Goal: Communication & Community: Answer question/provide support

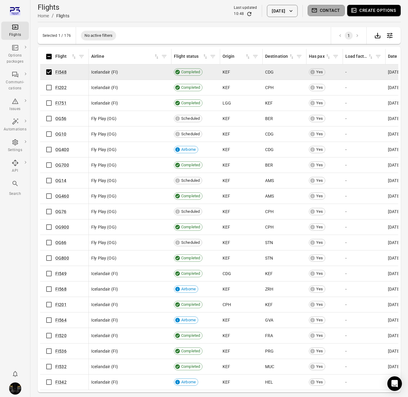
click at [340, 11] on button "Contact" at bounding box center [326, 10] width 37 height 11
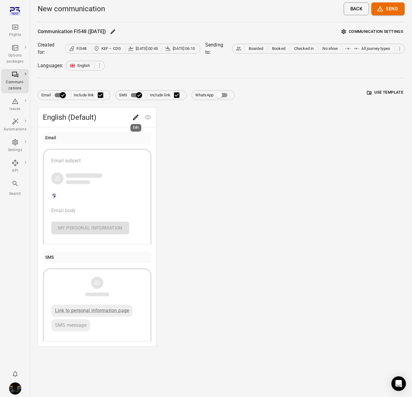
click at [136, 118] on icon "Edit" at bounding box center [135, 117] width 5 height 5
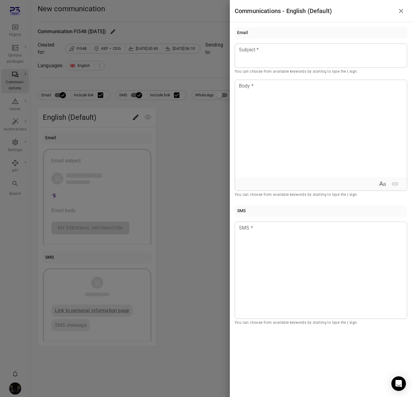
click at [171, 170] on div at bounding box center [206, 198] width 412 height 397
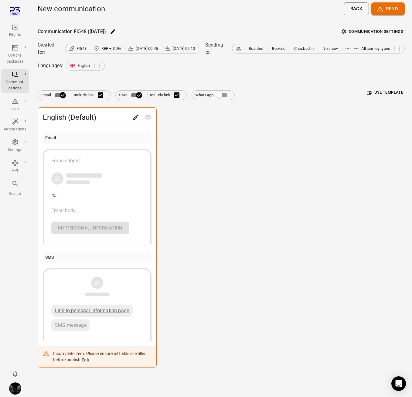
click at [21, 32] on div "Flights" at bounding box center [15, 35] width 23 height 6
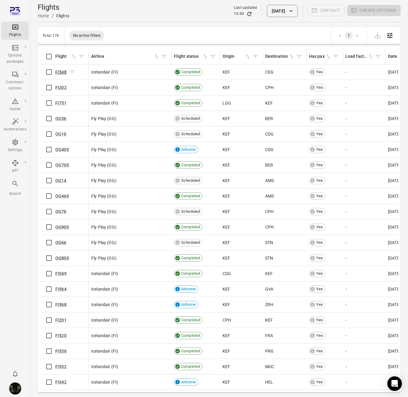
click at [63, 71] on link "FI548" at bounding box center [60, 72] width 11 height 5
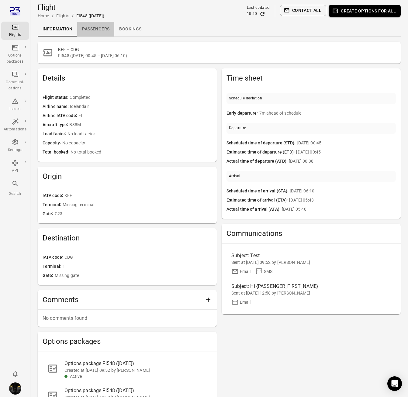
click at [94, 29] on link "Passengers" at bounding box center [95, 29] width 37 height 15
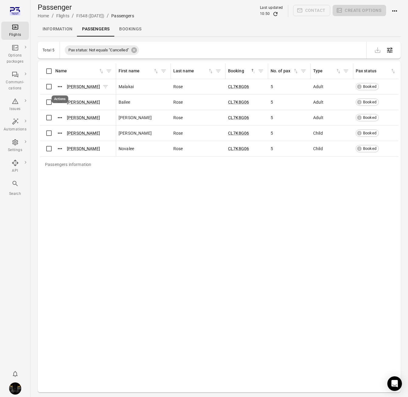
click at [60, 87] on icon "Actions" at bounding box center [60, 87] width 6 height 6
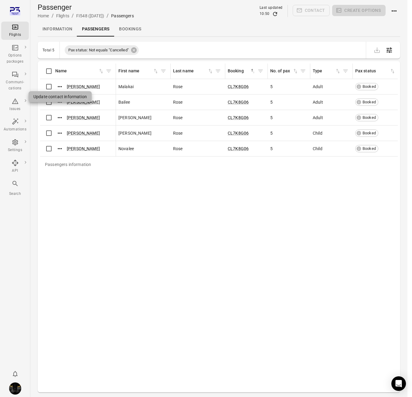
click at [61, 99] on span "Update contact information" at bounding box center [59, 97] width 53 height 6
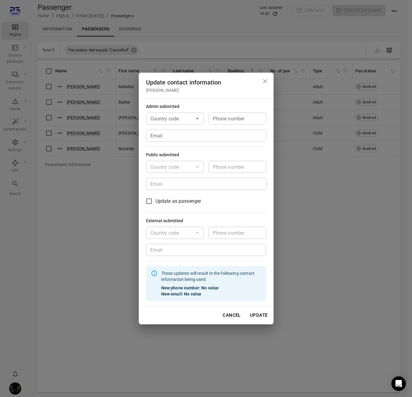
click at [182, 137] on input "Email" at bounding box center [206, 135] width 120 height 12
type input "**********"
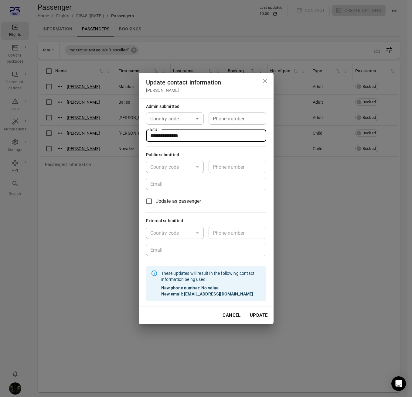
click at [263, 316] on button "Update" at bounding box center [259, 315] width 25 height 13
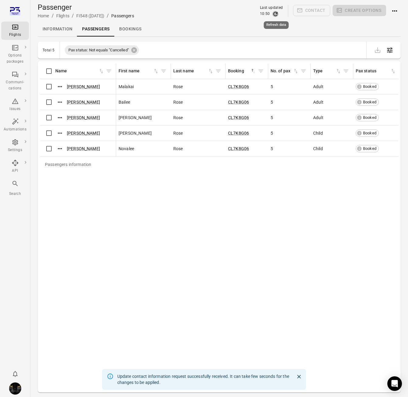
click at [277, 15] on icon "Refresh data" at bounding box center [275, 14] width 6 height 6
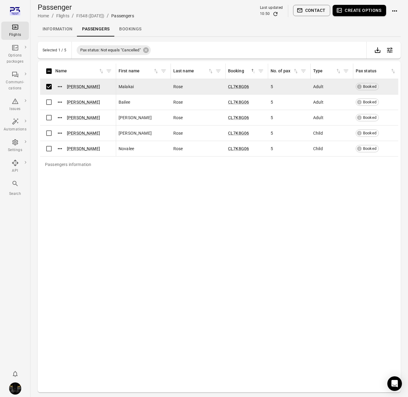
click at [320, 12] on button "Contact" at bounding box center [311, 10] width 37 height 11
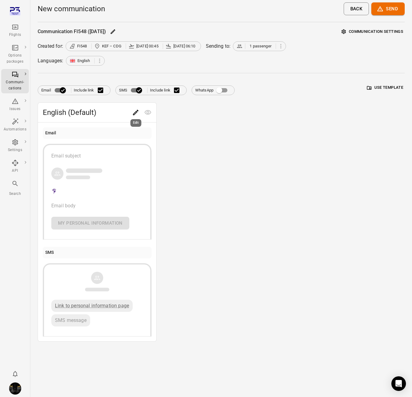
click at [138, 113] on icon "Edit" at bounding box center [135, 112] width 7 height 7
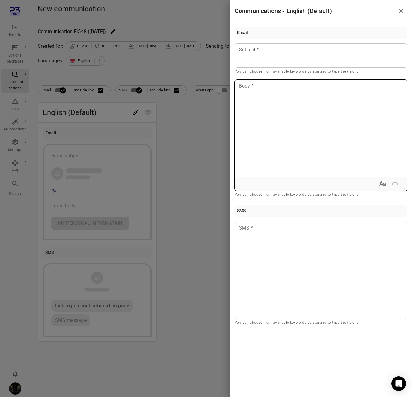
click at [260, 122] on div at bounding box center [321, 128] width 172 height 97
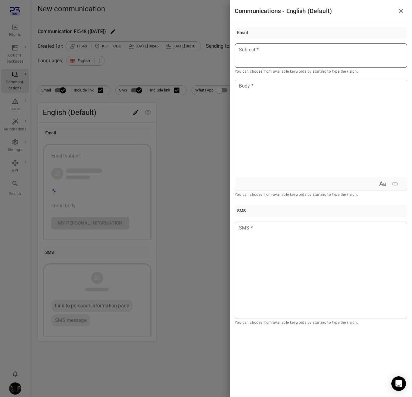
click at [268, 60] on div at bounding box center [321, 55] width 173 height 24
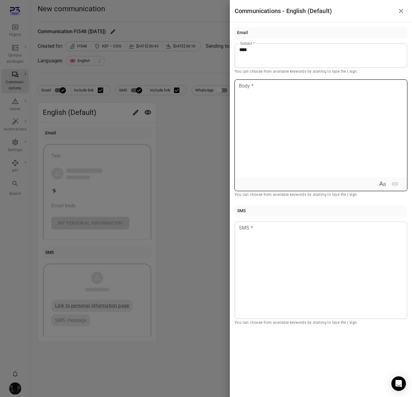
click at [264, 97] on div at bounding box center [321, 128] width 172 height 97
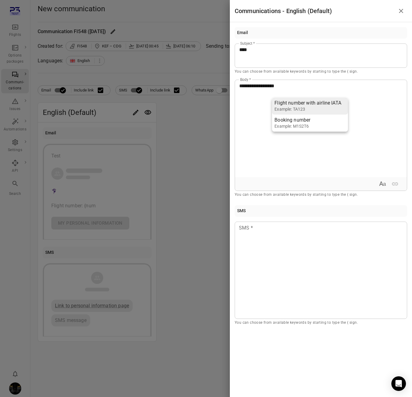
click at [313, 109] on div "Example: TA123" at bounding box center [308, 109] width 67 height 6
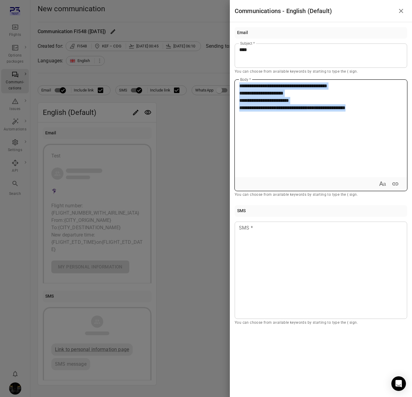
drag, startPoint x: 392, startPoint y: 109, endPoint x: 233, endPoint y: 76, distance: 163.4
click at [233, 76] on div "**********" at bounding box center [321, 176] width 182 height 309
click at [384, 184] on icon "Expand text format" at bounding box center [382, 183] width 7 height 7
click at [342, 184] on icon "Bold" at bounding box center [340, 183] width 3 height 4
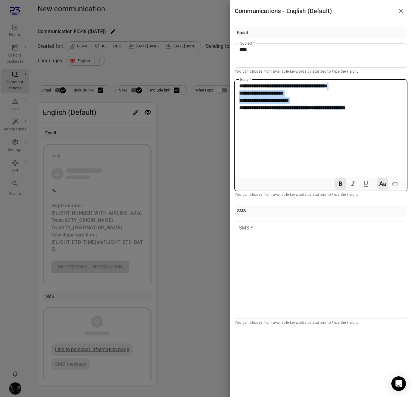
click at [255, 144] on div "**********" at bounding box center [321, 128] width 172 height 97
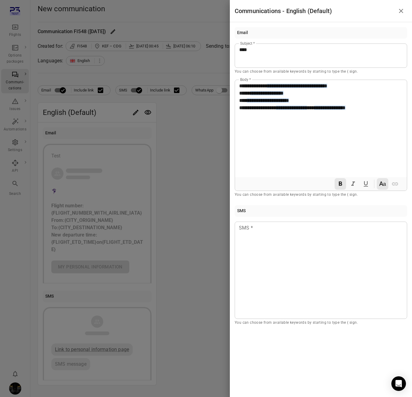
click at [184, 154] on div at bounding box center [206, 198] width 412 height 397
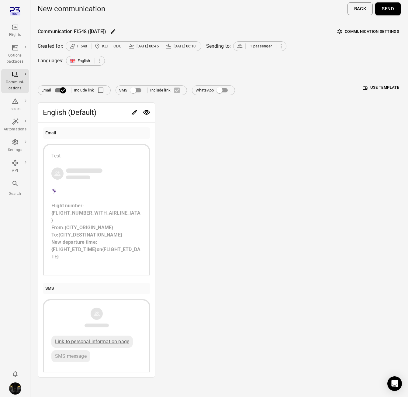
drag, startPoint x: 386, startPoint y: 10, endPoint x: 382, endPoint y: 10, distance: 4.0
click at [386, 10] on button "Send" at bounding box center [388, 8] width 26 height 13
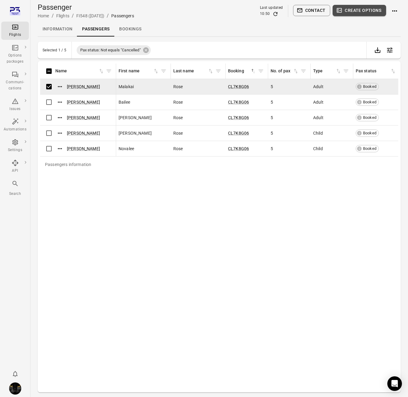
click at [356, 11] on button "Create options" at bounding box center [359, 10] width 53 height 11
click at [313, 10] on button "Contact" at bounding box center [311, 10] width 37 height 11
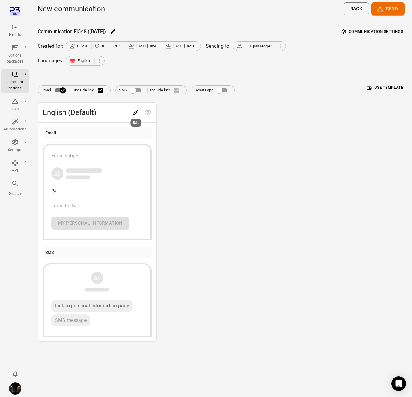
click at [133, 109] on icon "Edit" at bounding box center [135, 112] width 7 height 7
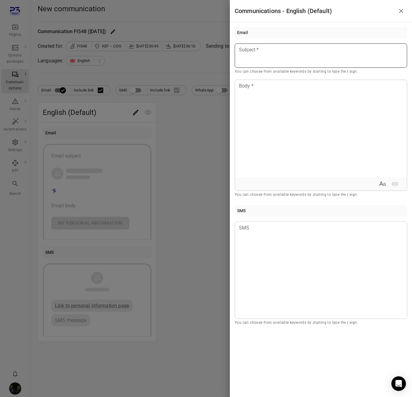
click at [311, 48] on p at bounding box center [322, 49] width 164 height 7
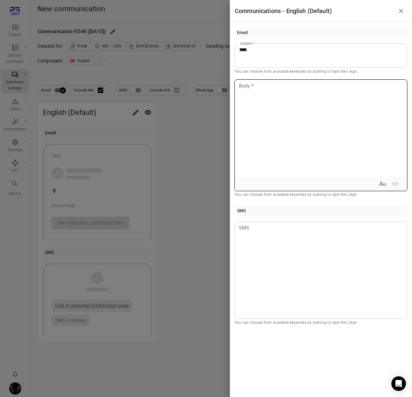
click at [318, 91] on div at bounding box center [321, 128] width 172 height 97
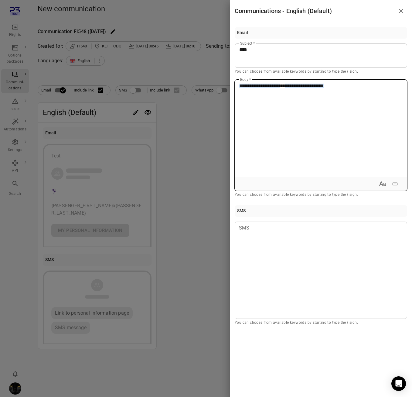
drag, startPoint x: 376, startPoint y: 86, endPoint x: 164, endPoint y: 91, distance: 212.2
click at [164, 91] on div "**********" at bounding box center [206, 198] width 412 height 397
drag, startPoint x: 164, startPoint y: 91, endPoint x: 178, endPoint y: 87, distance: 14.2
click at [164, 90] on div at bounding box center [206, 198] width 412 height 397
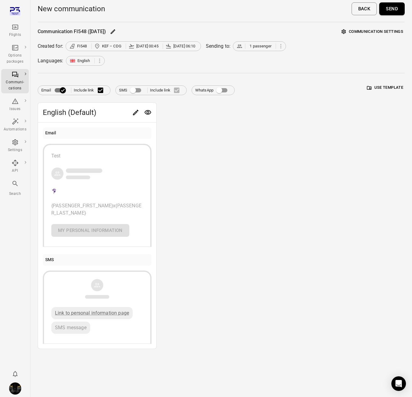
click at [131, 113] on button "Edit" at bounding box center [136, 112] width 12 height 12
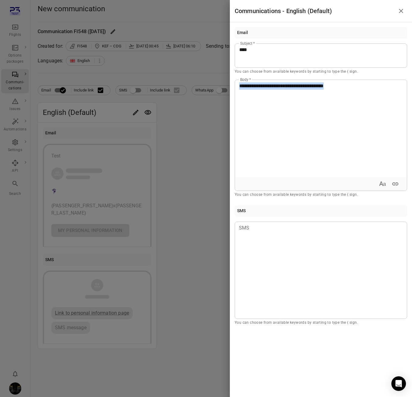
drag, startPoint x: 290, startPoint y: 87, endPoint x: 223, endPoint y: 88, distance: 67.5
click at [223, 88] on div "**********" at bounding box center [206, 198] width 412 height 397
click at [383, 182] on icon "Expand text format" at bounding box center [382, 183] width 7 height 7
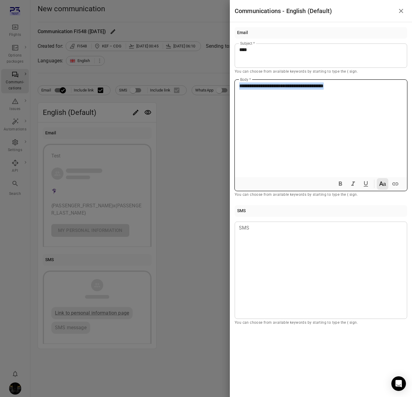
click at [336, 183] on button "Bold" at bounding box center [341, 184] width 12 height 12
click at [322, 109] on div "**********" at bounding box center [321, 128] width 172 height 97
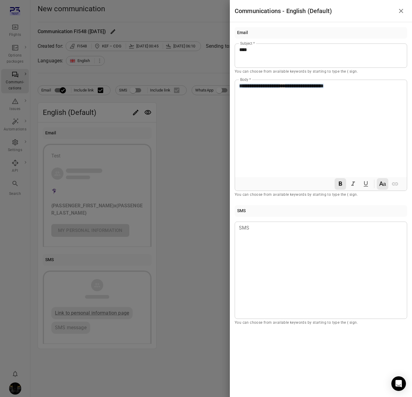
click at [184, 160] on div at bounding box center [206, 198] width 412 height 397
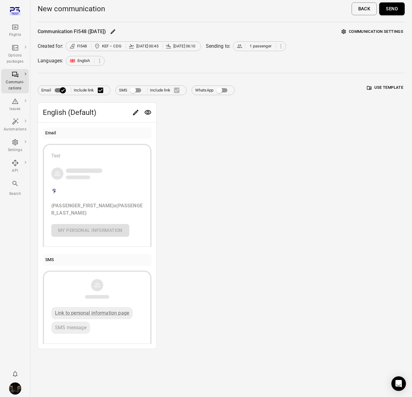
click at [396, 9] on button "Send" at bounding box center [393, 8] width 26 height 13
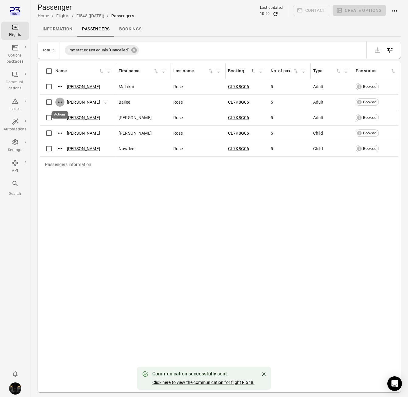
click at [60, 104] on icon "Actions" at bounding box center [60, 102] width 6 height 6
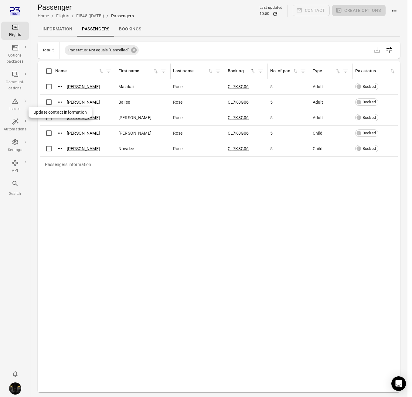
click at [61, 113] on span "Update contact information" at bounding box center [59, 112] width 53 height 6
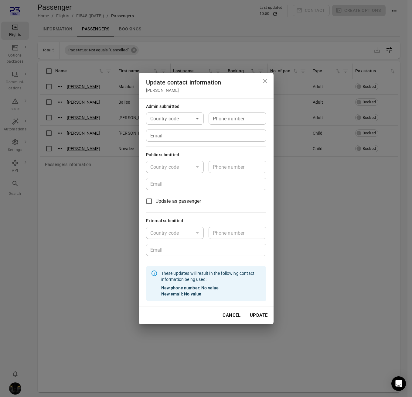
click at [177, 140] on input "Email" at bounding box center [206, 135] width 120 height 12
type input "*"
type input "**********"
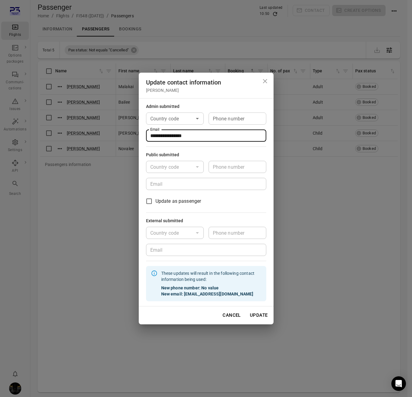
click at [261, 316] on button "Update" at bounding box center [259, 315] width 25 height 13
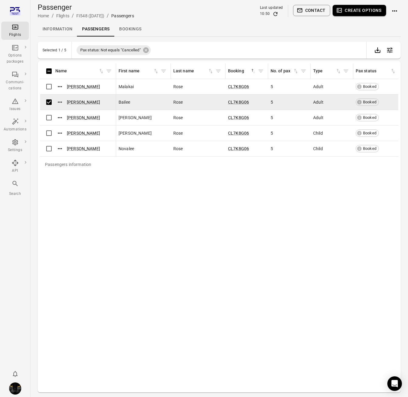
click at [315, 7] on button "Contact" at bounding box center [311, 10] width 37 height 11
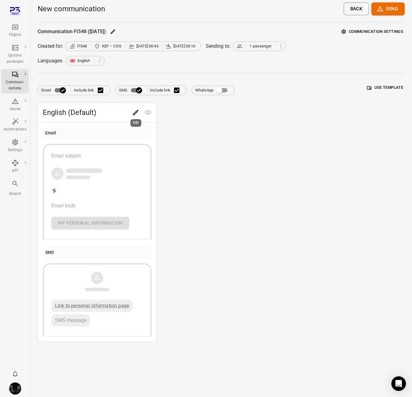
click at [136, 112] on icon "Edit" at bounding box center [135, 112] width 7 height 7
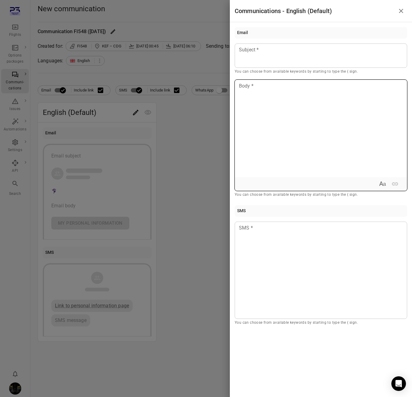
click at [318, 109] on div at bounding box center [321, 128] width 172 height 97
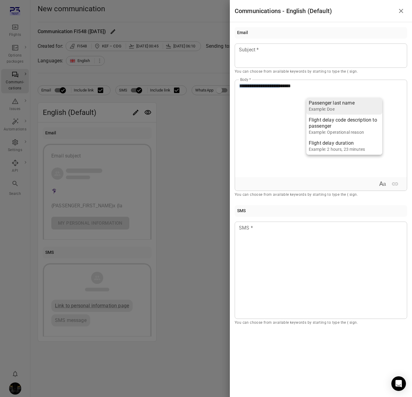
click at [338, 104] on div "Passenger last name" at bounding box center [332, 103] width 46 height 6
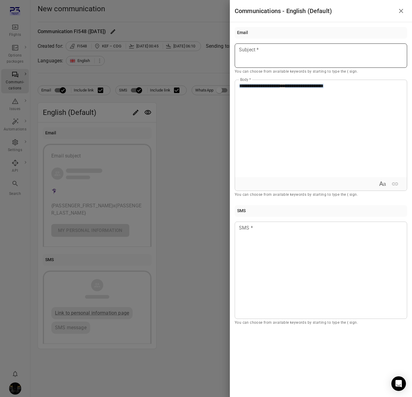
click at [274, 43] on div at bounding box center [321, 55] width 173 height 24
click at [217, 134] on div at bounding box center [206, 198] width 412 height 397
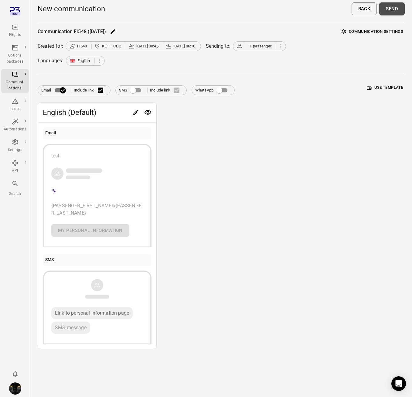
click at [398, 8] on button "Send" at bounding box center [393, 8] width 26 height 13
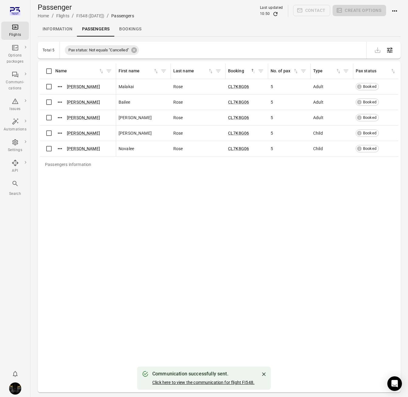
click at [193, 384] on link "Click here to view the communication for flight FI548." at bounding box center [203, 382] width 102 height 5
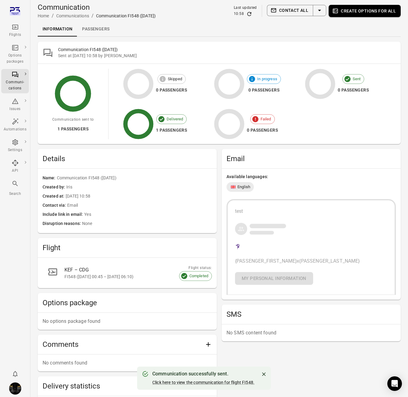
click at [260, 255] on div "test {PASSENGER_FIRST_NAME} x {PASSENGER_LAST_NAME} My personal information" at bounding box center [311, 246] width 152 height 77
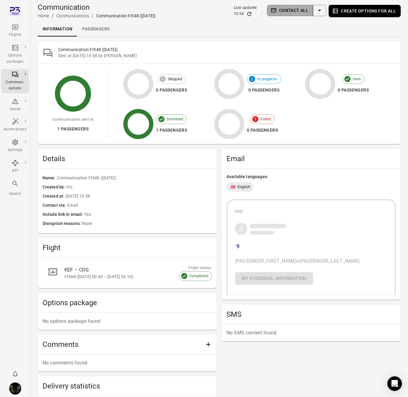
click at [299, 12] on button "Contact all" at bounding box center [290, 10] width 46 height 11
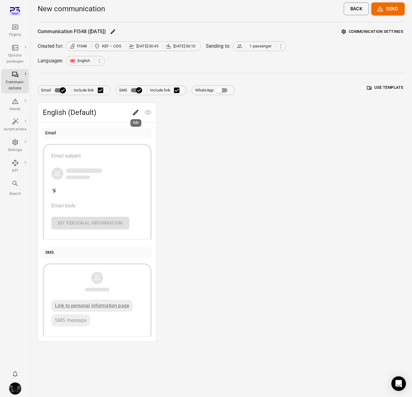
click at [135, 113] on icon "Edit" at bounding box center [135, 112] width 7 height 7
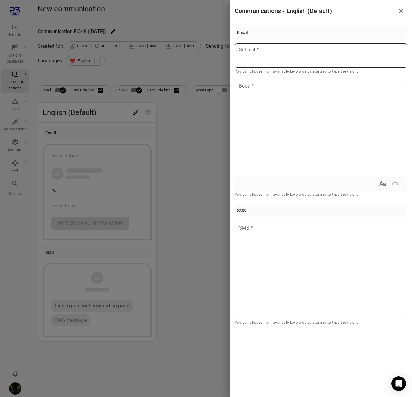
click at [289, 52] on p at bounding box center [322, 49] width 164 height 7
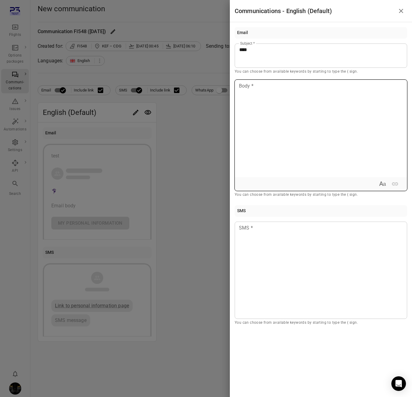
drag, startPoint x: 288, startPoint y: 100, endPoint x: 288, endPoint y: 96, distance: 3.6
click at [288, 98] on div at bounding box center [321, 128] width 172 height 97
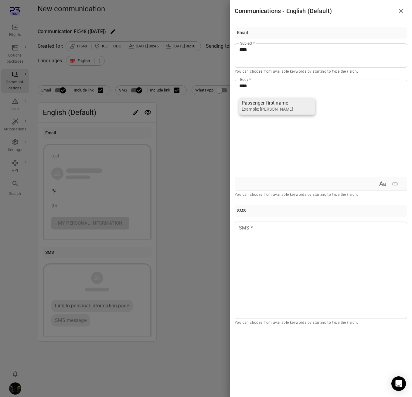
click at [284, 109] on div "Example: Jane" at bounding box center [267, 109] width 51 height 6
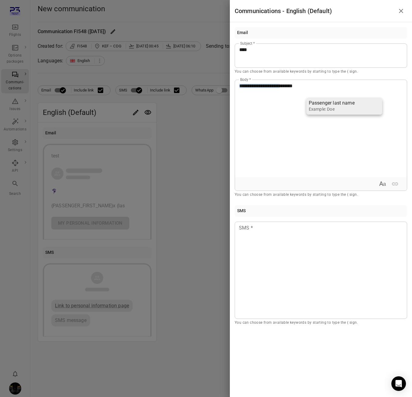
click at [338, 108] on div "Example: Doe" at bounding box center [332, 109] width 46 height 6
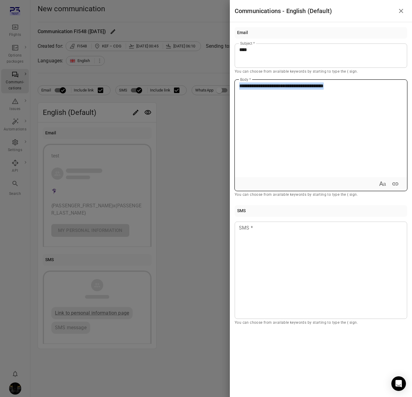
drag, startPoint x: 375, startPoint y: 83, endPoint x: 228, endPoint y: 81, distance: 146.5
click at [228, 81] on div "**********" at bounding box center [206, 198] width 412 height 397
click at [381, 184] on icon "Expand text format" at bounding box center [382, 183] width 7 height 7
click at [342, 183] on icon "Bold" at bounding box center [340, 183] width 3 height 4
click at [324, 146] on div "**********" at bounding box center [321, 128] width 172 height 97
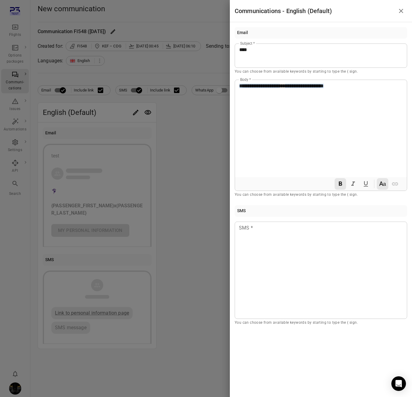
click at [194, 163] on div at bounding box center [206, 198] width 412 height 397
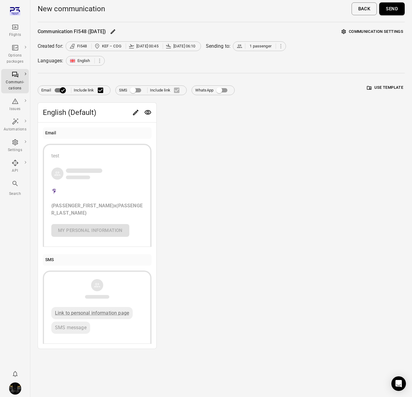
click at [395, 9] on button "Send" at bounding box center [393, 8] width 26 height 13
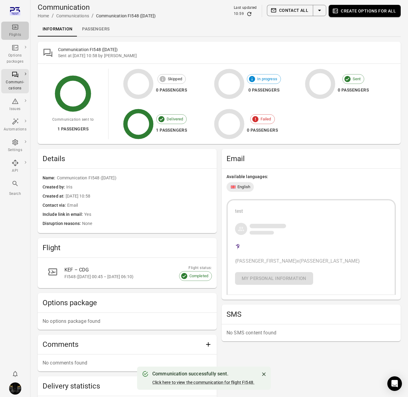
click at [16, 29] on icon "Main navigation" at bounding box center [15, 27] width 6 height 5
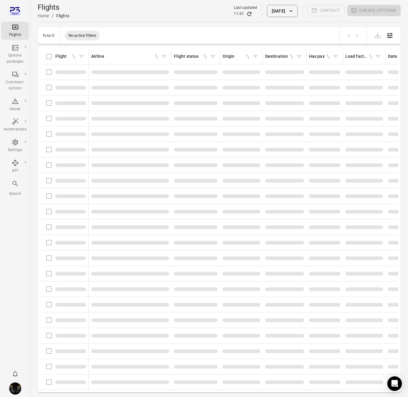
click at [61, 75] on div "Flights information" at bounding box center [64, 72] width 43 height 13
click at [50, 76] on div "Flights information" at bounding box center [64, 72] width 43 height 13
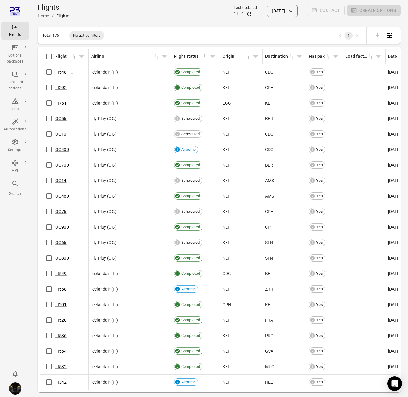
click at [62, 72] on link "FI548" at bounding box center [60, 72] width 11 height 5
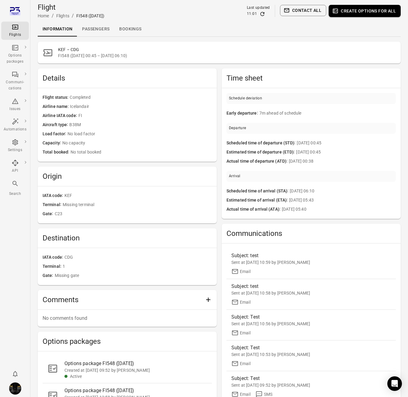
click at [95, 26] on link "Passengers" at bounding box center [95, 29] width 37 height 15
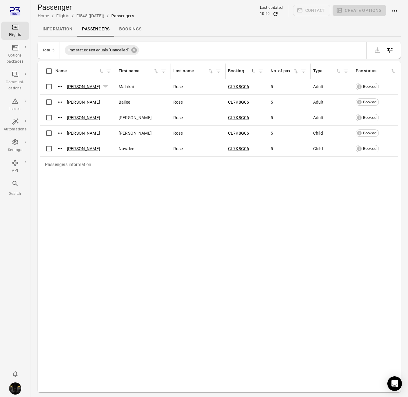
click at [73, 87] on link "[PERSON_NAME]" at bounding box center [83, 86] width 33 height 5
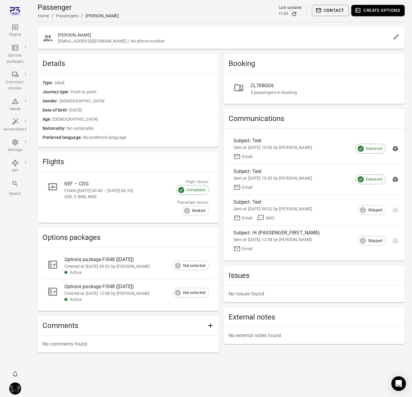
click at [326, 8] on button "Contact" at bounding box center [330, 10] width 37 height 11
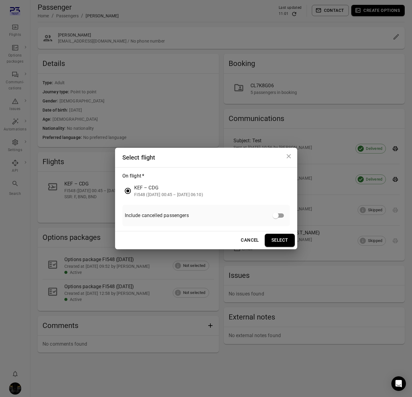
click at [140, 55] on div "Select flight On flight   * KEF – CDG FI548 (22 Aug 2025 00:45 – 22 Aug 2025 06…" at bounding box center [206, 198] width 412 height 397
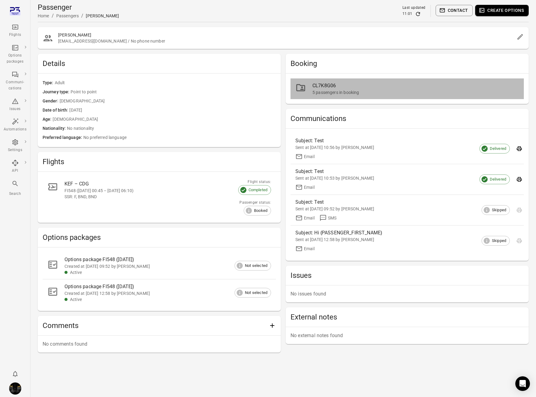
click at [329, 82] on div "CL7K8G06" at bounding box center [415, 85] width 206 height 7
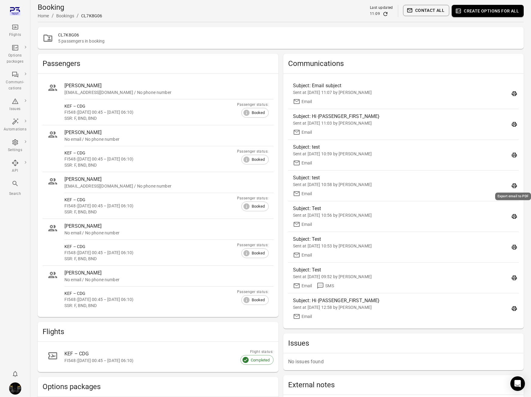
click at [514, 186] on icon "Export email to PDF" at bounding box center [514, 186] width 6 height 6
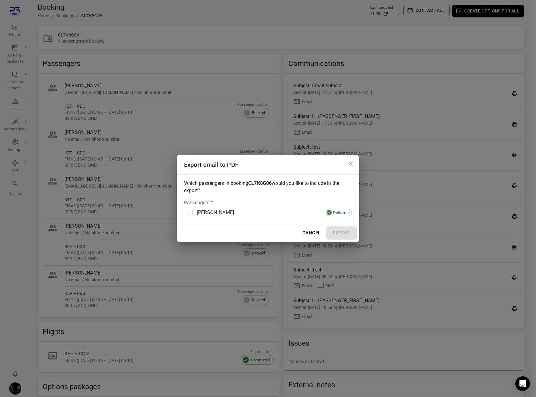
drag, startPoint x: 208, startPoint y: 213, endPoint x: 280, endPoint y: 229, distance: 73.5
click at [209, 214] on span "[PERSON_NAME]" at bounding box center [215, 212] width 37 height 7
click at [337, 236] on button "Export" at bounding box center [341, 232] width 31 height 13
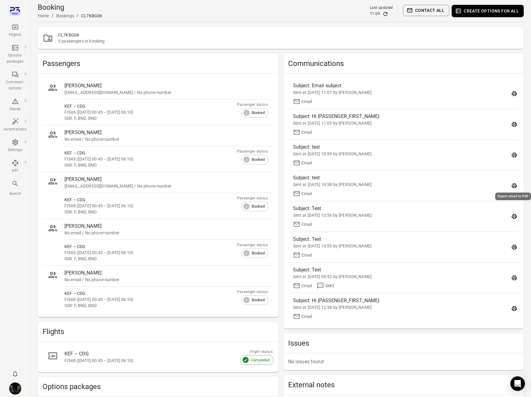
click at [511, 184] on button "Export email to PDF" at bounding box center [514, 185] width 9 height 9
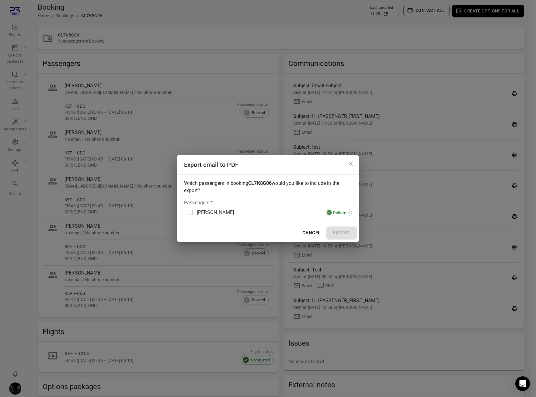
drag, startPoint x: 202, startPoint y: 209, endPoint x: 208, endPoint y: 211, distance: 6.3
click at [202, 209] on span "[PERSON_NAME]" at bounding box center [215, 212] width 37 height 7
click at [344, 232] on button "Export" at bounding box center [341, 232] width 31 height 13
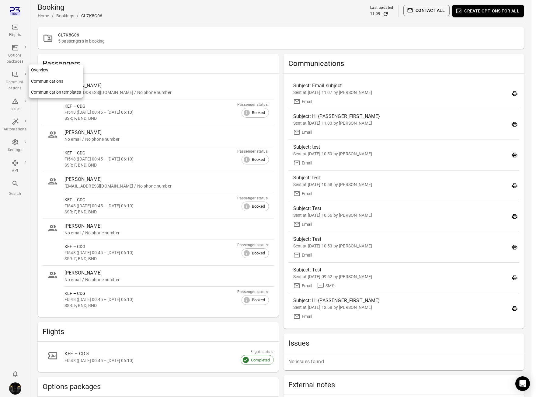
click at [14, 86] on div "Communi-cations" at bounding box center [15, 85] width 23 height 12
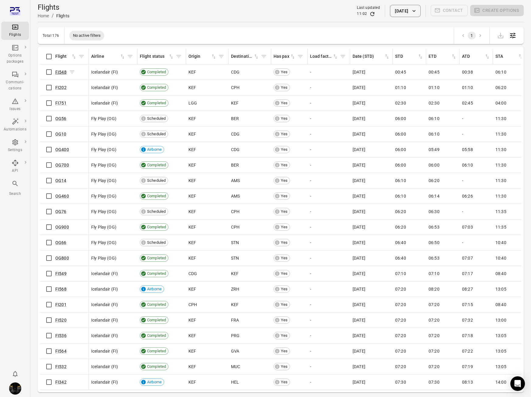
click at [60, 73] on link "FI548" at bounding box center [60, 72] width 11 height 5
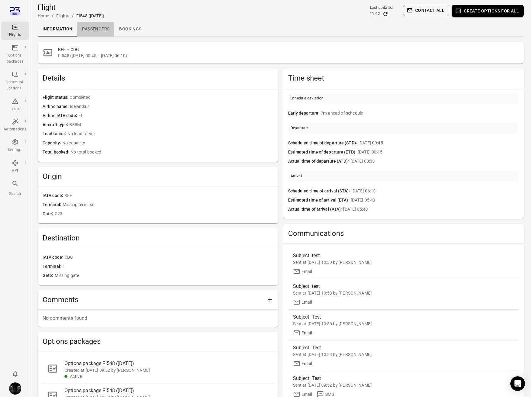
click at [89, 28] on link "Passengers" at bounding box center [95, 29] width 37 height 15
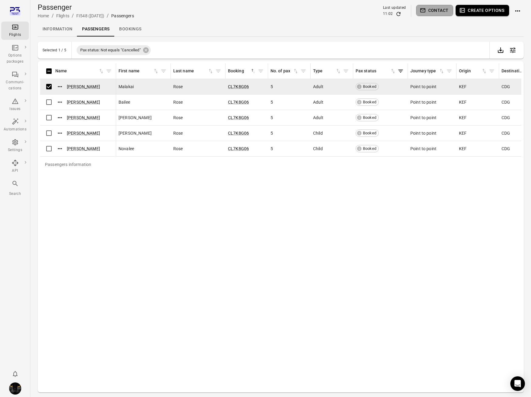
click at [408, 12] on icon "button" at bounding box center [423, 10] width 6 height 6
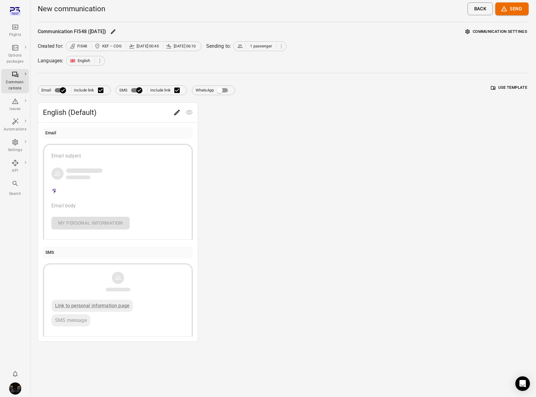
click at [252, 210] on div "English (Default) Email Email subject Email body My personal information SMS Li…" at bounding box center [283, 221] width 491 height 239
click at [175, 111] on icon "Edit" at bounding box center [176, 112] width 7 height 7
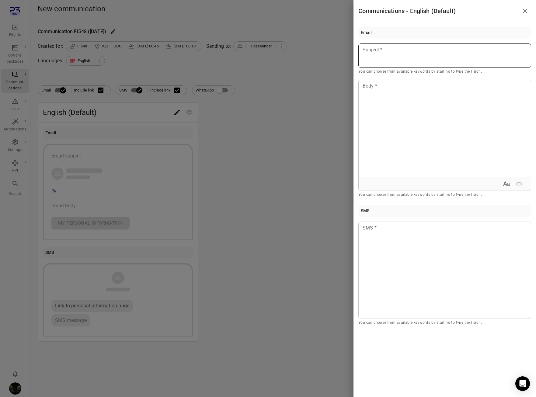
click at [403, 51] on p at bounding box center [445, 49] width 164 height 7
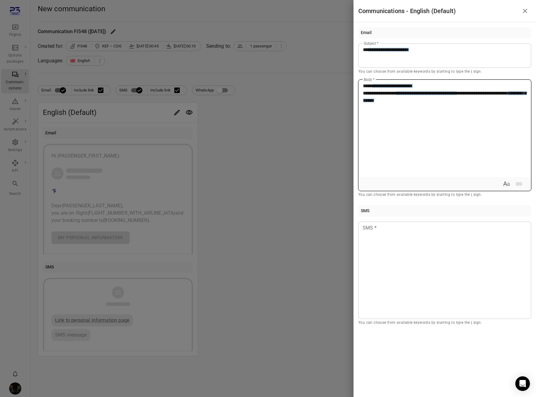
click at [408, 85] on p "**********" at bounding box center [445, 93] width 164 height 22
drag, startPoint x: 446, startPoint y: 86, endPoint x: 300, endPoint y: 87, distance: 146.8
click at [300, 87] on div "**********" at bounding box center [268, 198] width 536 height 397
click at [408, 183] on icon "Expand text format" at bounding box center [505, 183] width 7 height 7
click at [408, 180] on icon "Bold" at bounding box center [463, 183] width 7 height 7
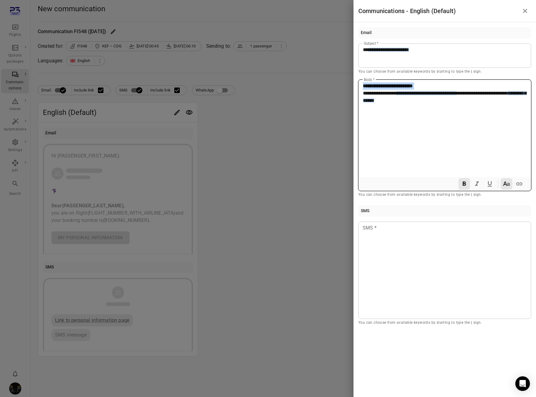
click at [408, 144] on div "**********" at bounding box center [444, 128] width 172 height 97
drag, startPoint x: 398, startPoint y: 93, endPoint x: 479, endPoint y: 141, distance: 94.1
click at [408, 93] on p "**********" at bounding box center [445, 93] width 164 height 22
click at [408, 185] on icon "Italic" at bounding box center [477, 183] width 4 height 4
drag, startPoint x: 405, startPoint y: 102, endPoint x: 439, endPoint y: 102, distance: 33.7
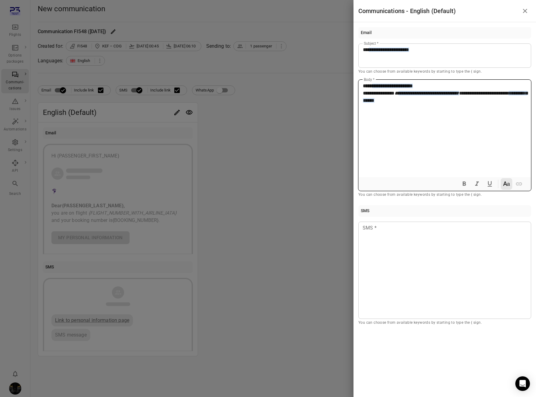
click at [408, 101] on span "**********" at bounding box center [445, 97] width 164 height 12
drag, startPoint x: 405, startPoint y: 101, endPoint x: 451, endPoint y: 101, distance: 46.2
click at [408, 101] on span "**********" at bounding box center [445, 97] width 164 height 12
click at [408, 186] on icon "Underline" at bounding box center [489, 183] width 7 height 7
click at [408, 126] on div "**********" at bounding box center [444, 128] width 172 height 97
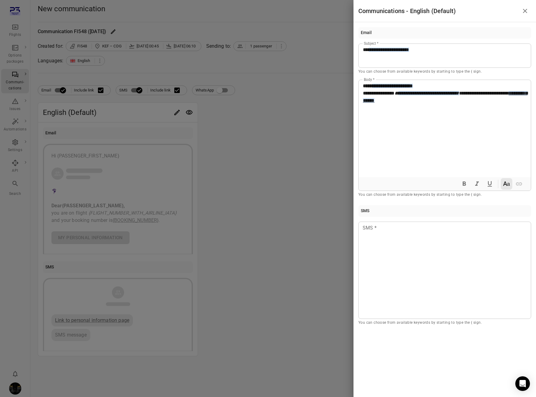
click at [298, 137] on div at bounding box center [268, 198] width 536 height 397
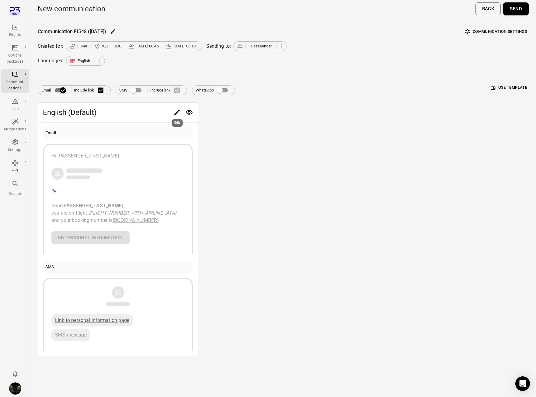
click at [178, 111] on icon "Edit" at bounding box center [176, 112] width 5 height 5
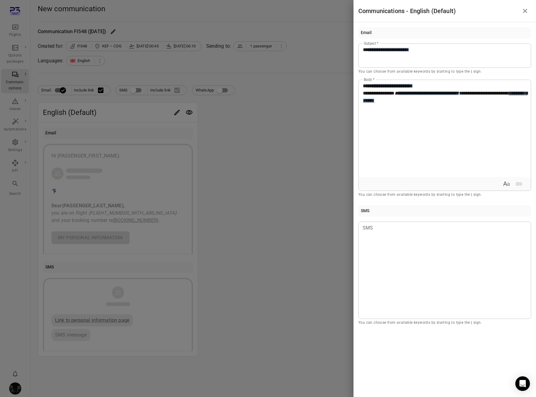
click at [264, 123] on div at bounding box center [268, 198] width 536 height 397
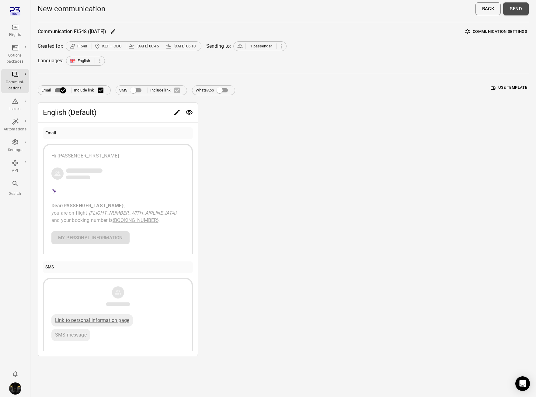
click at [408, 11] on button "Send" at bounding box center [516, 8] width 26 height 13
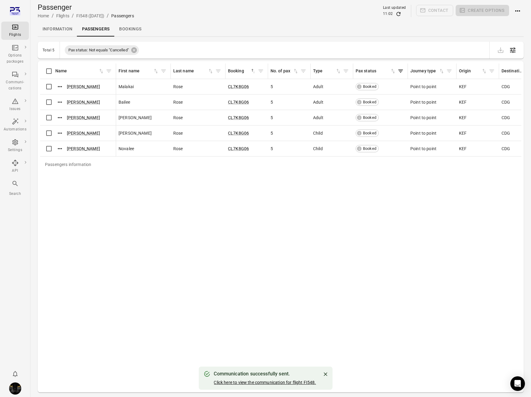
click at [246, 383] on link "Click here to view the communication for flight FI548." at bounding box center [265, 382] width 102 height 5
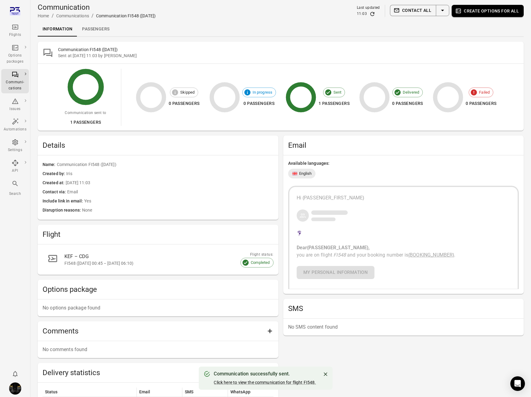
click at [8, 29] on div "Flights" at bounding box center [15, 30] width 23 height 15
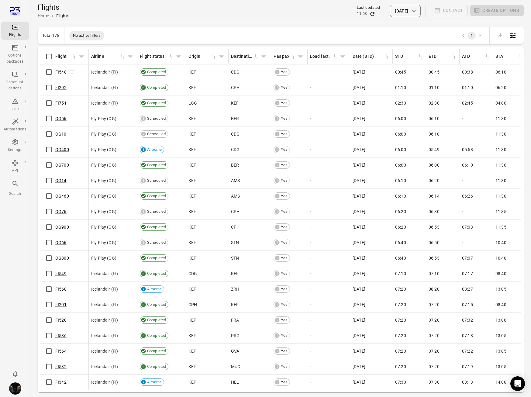
click at [59, 70] on link "FI548" at bounding box center [60, 72] width 11 height 5
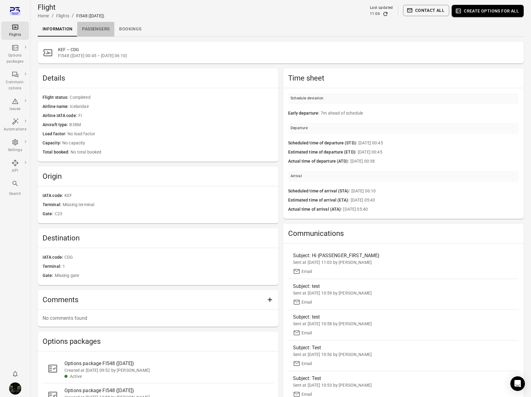
click at [93, 30] on link "Passengers" at bounding box center [95, 29] width 37 height 15
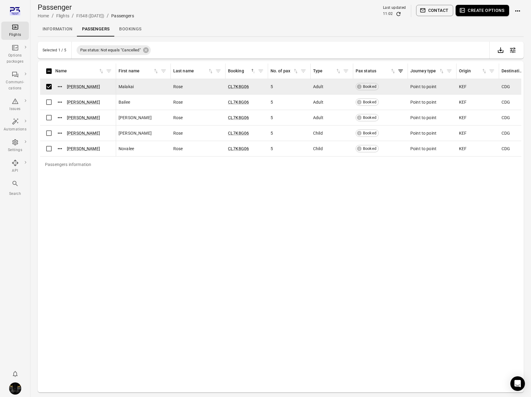
click at [408, 10] on icon "button" at bounding box center [423, 10] width 6 height 6
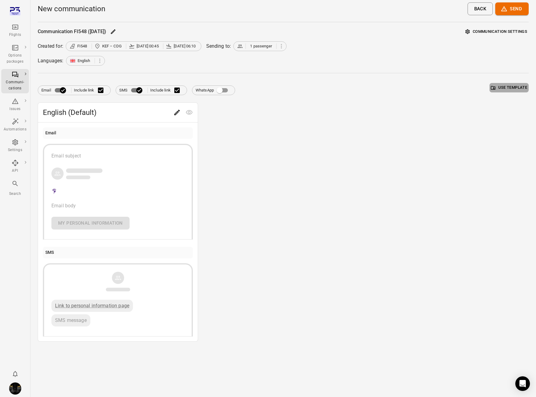
click at [408, 85] on button "Use template" at bounding box center [508, 87] width 39 height 9
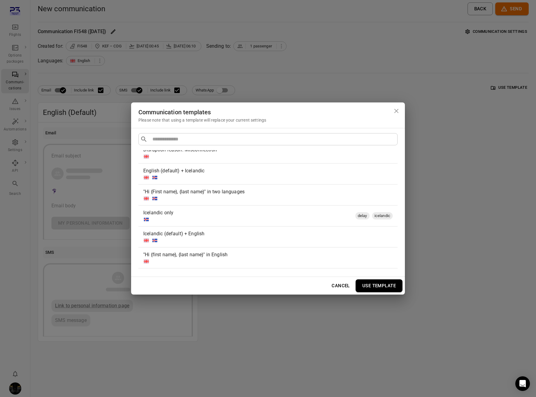
scroll to position [198, 0]
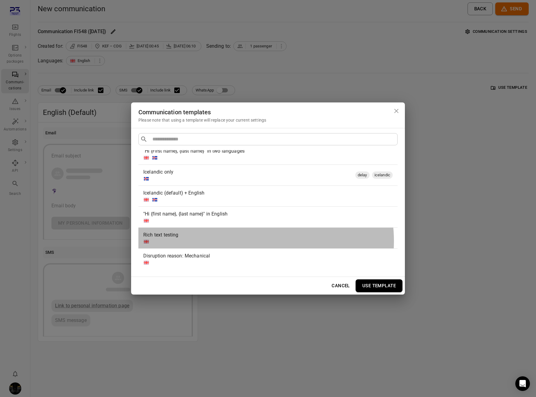
click at [254, 241] on div at bounding box center [266, 242] width 247 height 6
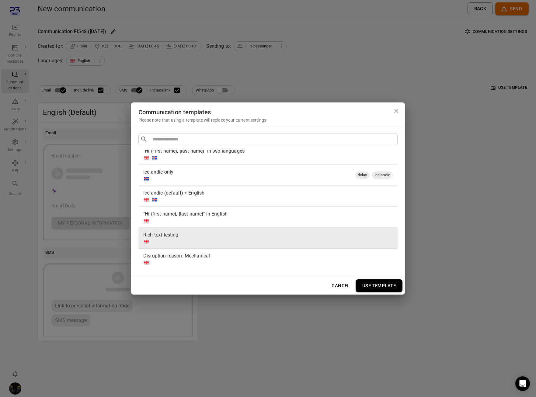
click at [378, 284] on button "Use template" at bounding box center [378, 285] width 47 height 13
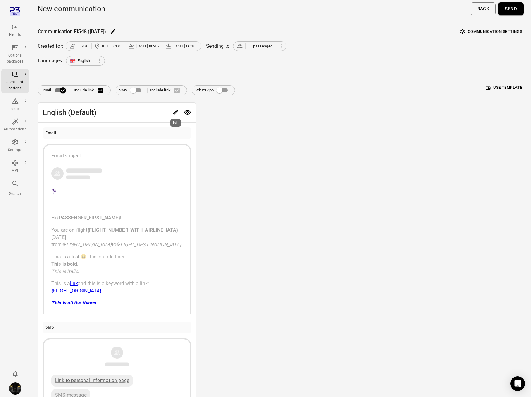
click at [177, 112] on icon "Edit" at bounding box center [175, 112] width 7 height 7
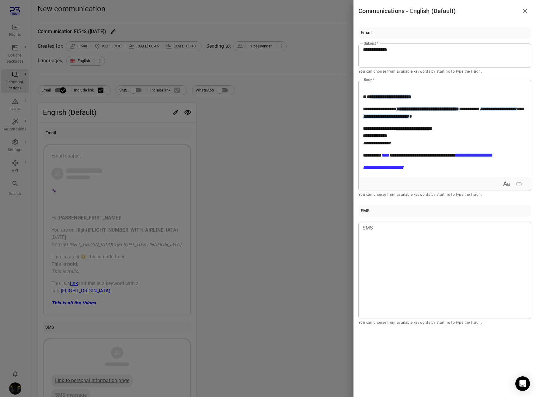
scroll to position [0, 0]
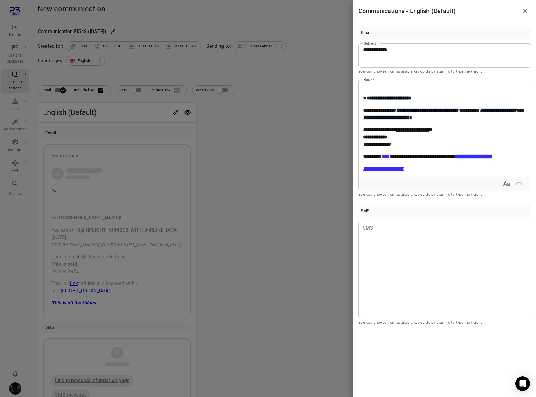
click at [375, 84] on p at bounding box center [445, 85] width 164 height 7
click at [360, 96] on div "**********" at bounding box center [444, 128] width 172 height 97
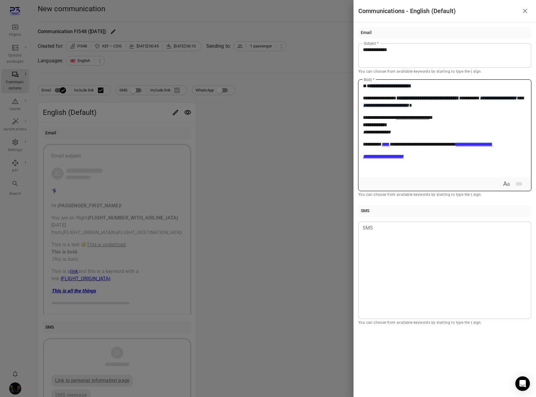
click at [408, 116] on p "**********" at bounding box center [445, 125] width 164 height 22
click at [408, 115] on p "**********" at bounding box center [445, 125] width 164 height 22
click at [408, 126] on p "**********" at bounding box center [445, 125] width 164 height 22
click at [408, 136] on div "**********" at bounding box center [444, 128] width 172 height 97
click at [408, 155] on p "**********" at bounding box center [445, 156] width 164 height 7
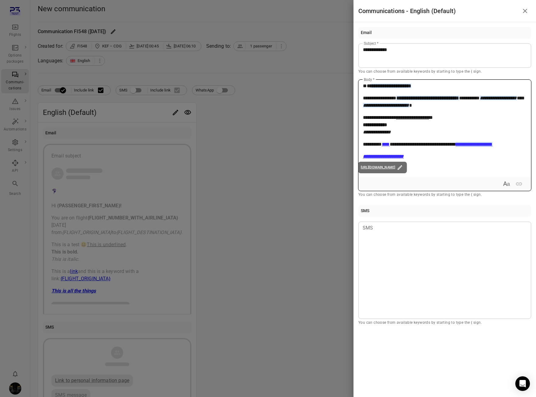
click at [408, 158] on p "**********" at bounding box center [445, 156] width 164 height 7
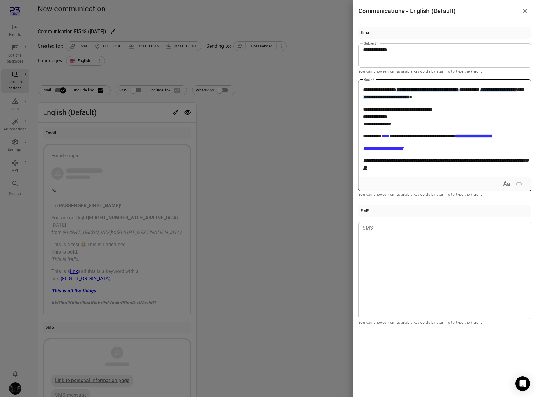
scroll to position [10, 0]
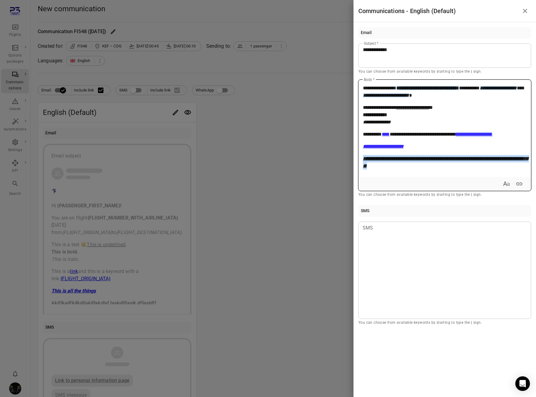
drag, startPoint x: 412, startPoint y: 174, endPoint x: 355, endPoint y: 157, distance: 60.2
click at [355, 157] on div "**********" at bounding box center [444, 176] width 182 height 309
click at [408, 182] on icon "Expand text format" at bounding box center [505, 183] width 7 height 7
drag, startPoint x: 464, startPoint y: 186, endPoint x: 469, endPoint y: 186, distance: 5.2
click at [408, 186] on icon "Bold" at bounding box center [463, 183] width 7 height 7
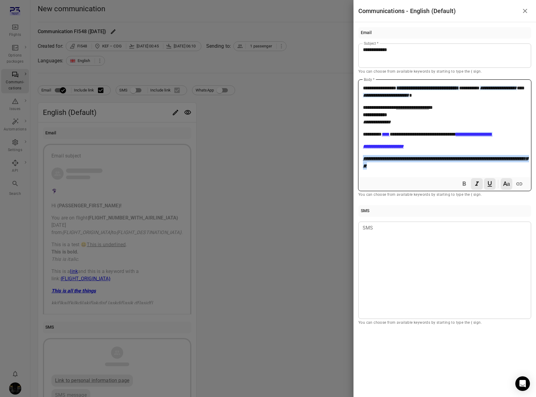
click at [408, 186] on icon "Italic" at bounding box center [476, 183] width 7 height 7
click at [408, 185] on icon "Underline" at bounding box center [489, 183] width 7 height 7
drag, startPoint x: 506, startPoint y: 184, endPoint x: 475, endPoint y: 188, distance: 31.2
click at [408, 184] on icon "Collapse text format" at bounding box center [505, 183] width 7 height 7
click at [408, 172] on div "**********" at bounding box center [444, 128] width 172 height 97
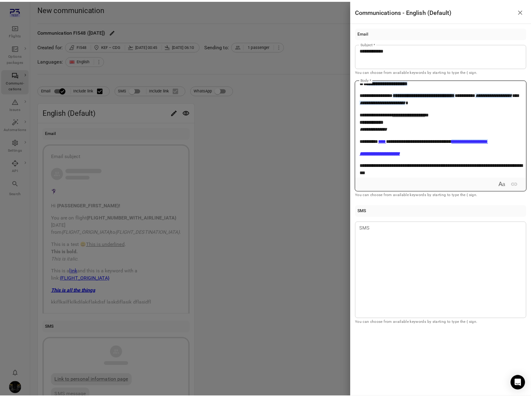
scroll to position [0, 0]
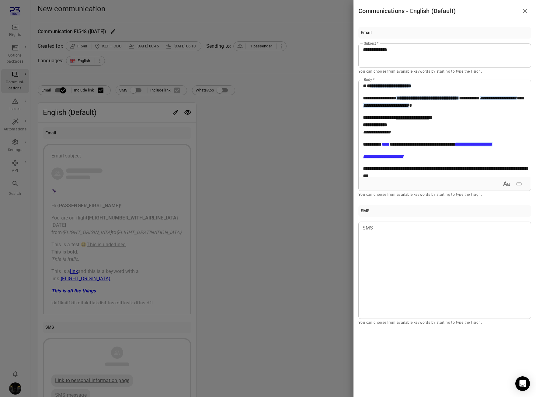
click at [278, 197] on div at bounding box center [268, 198] width 536 height 397
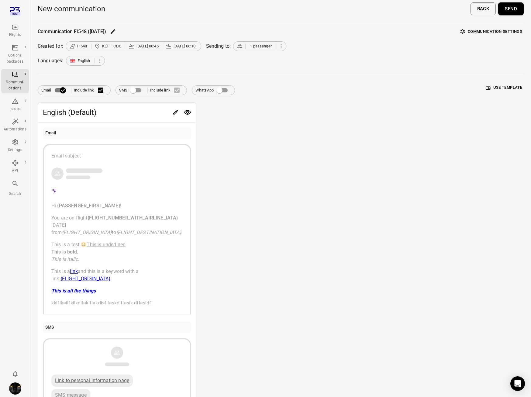
click at [408, 10] on button "Send" at bounding box center [511, 8] width 26 height 13
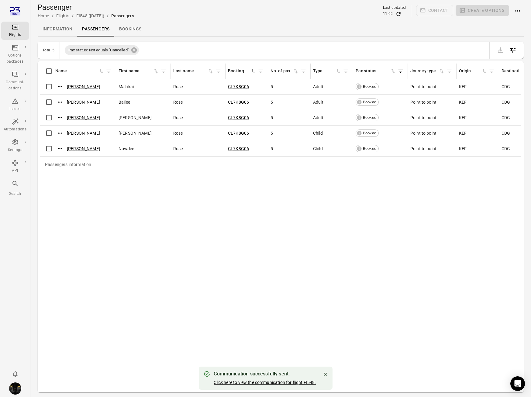
click at [250, 383] on link "Click here to view the communication for flight FI548." at bounding box center [265, 382] width 102 height 5
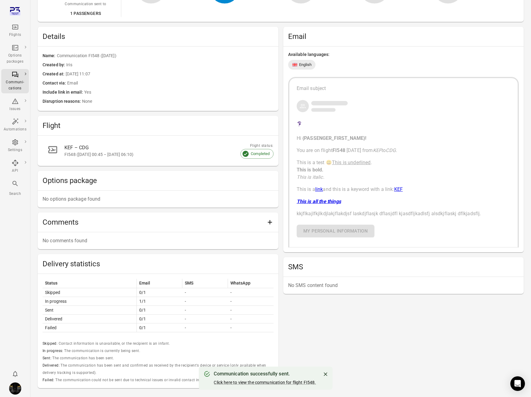
scroll to position [134, 0]
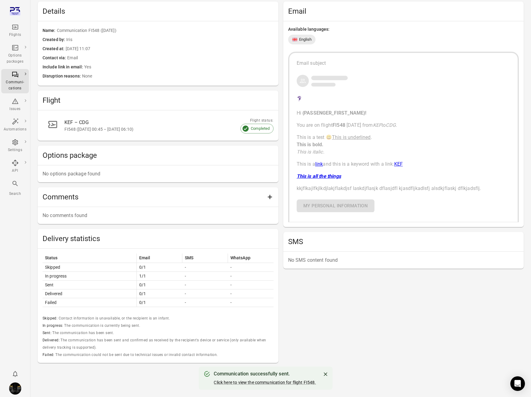
drag, startPoint x: 437, startPoint y: 107, endPoint x: 184, endPoint y: 113, distance: 253.6
click at [408, 107] on div "Email subject Hi {PASSENGER_FIRST_NAME} ! You are on flight FI548 today from KE…" at bounding box center [404, 136] width 214 height 152
click at [91, 126] on div "KEF – CDG" at bounding box center [161, 122] width 195 height 7
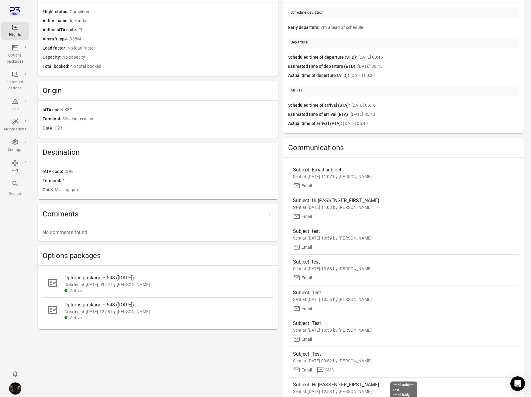
scroll to position [84, 0]
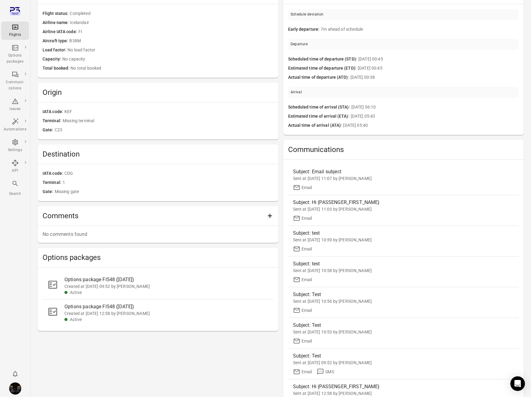
click at [80, 282] on div "Options package FI548 ([DATE])" at bounding box center [166, 279] width 204 height 7
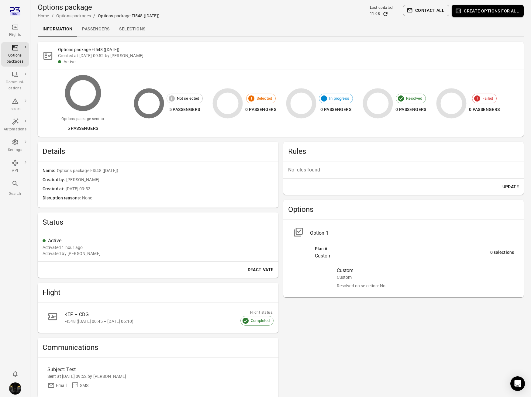
scroll to position [76, 0]
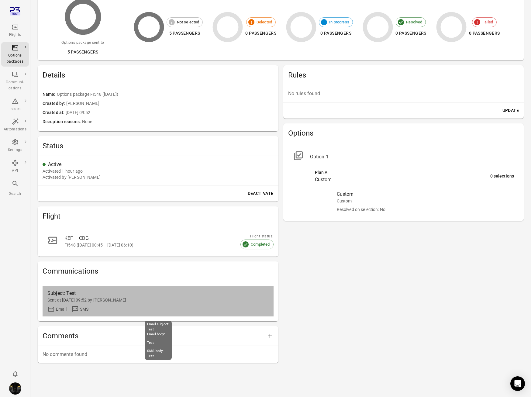
click at [174, 297] on div "Sent at [DATE] 09:52 by [PERSON_NAME]" at bounding box center [157, 300] width 221 height 6
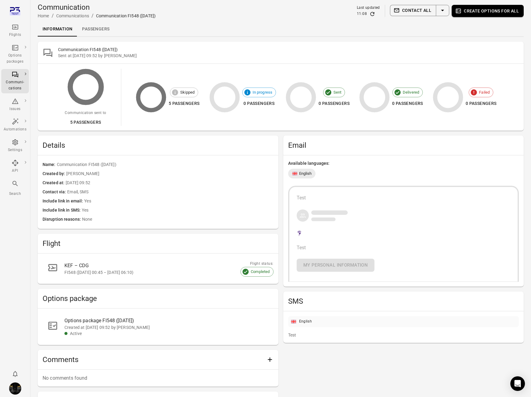
click at [95, 26] on link "Passengers" at bounding box center [95, 29] width 37 height 15
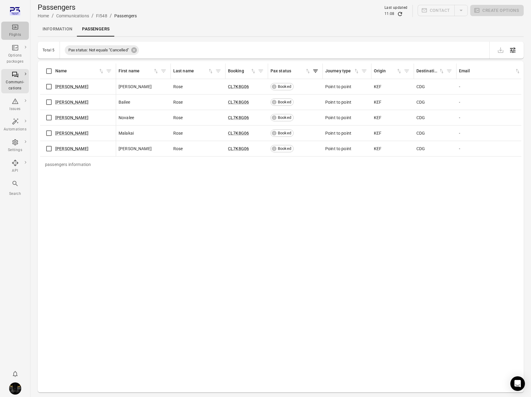
click at [15, 29] on icon "Main navigation" at bounding box center [15, 26] width 7 height 7
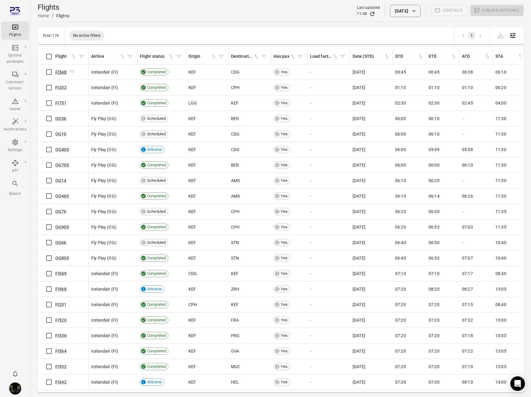
click at [59, 71] on link "FI548" at bounding box center [60, 72] width 11 height 5
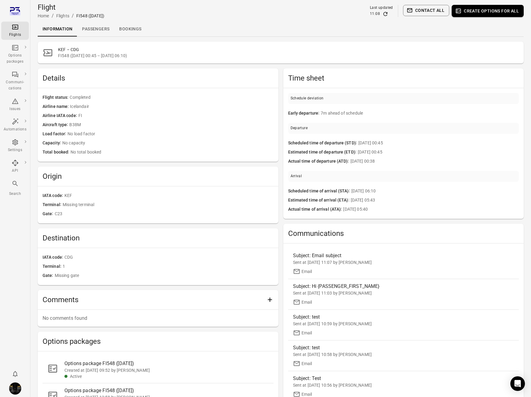
click at [132, 31] on link "Bookings" at bounding box center [130, 29] width 32 height 15
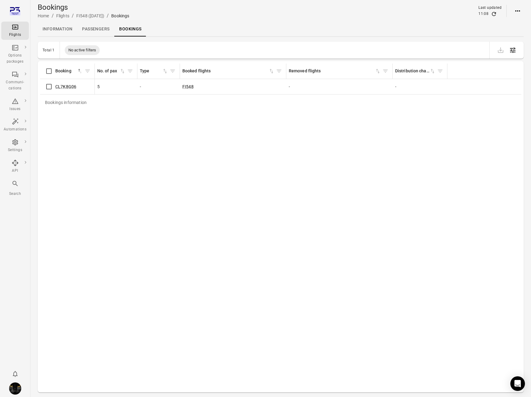
click at [84, 27] on link "Passengers" at bounding box center [95, 29] width 37 height 15
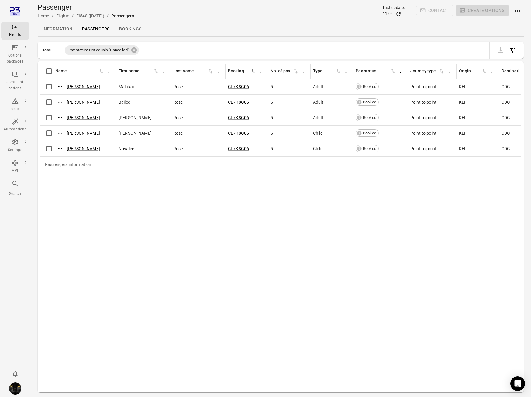
click at [141, 29] on link "Bookings" at bounding box center [130, 29] width 32 height 15
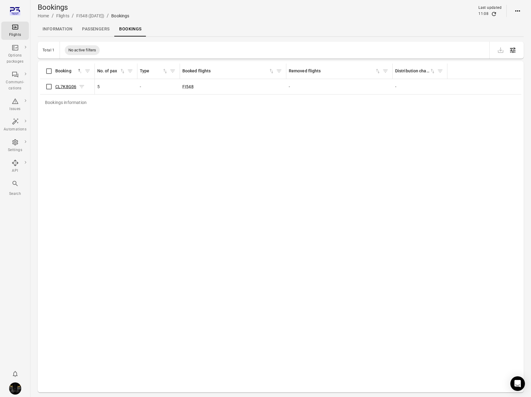
click at [67, 85] on link "CL7K8G06" at bounding box center [65, 86] width 21 height 5
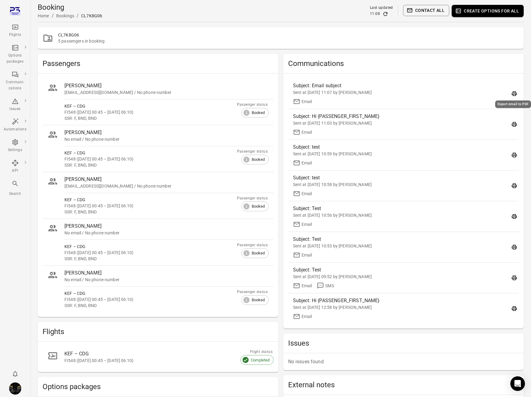
click at [408, 93] on icon "Export email to PDF" at bounding box center [514, 94] width 6 height 6
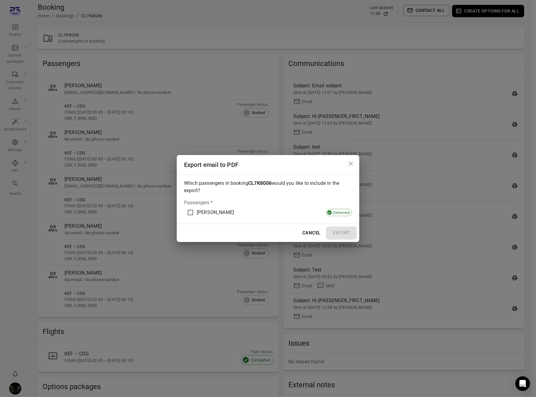
click at [213, 211] on span "[PERSON_NAME]" at bounding box center [215, 212] width 37 height 7
click at [342, 233] on button "Export" at bounding box center [341, 232] width 31 height 13
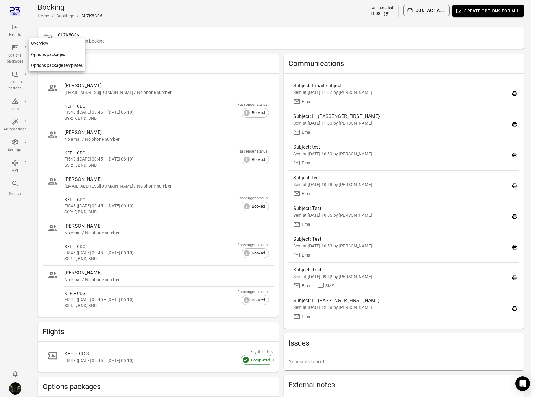
click at [16, 57] on div "Options packages" at bounding box center [15, 59] width 23 height 12
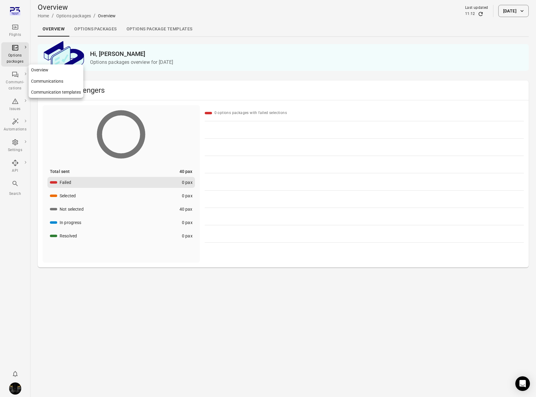
click at [15, 81] on div "Communi-cations" at bounding box center [15, 85] width 23 height 12
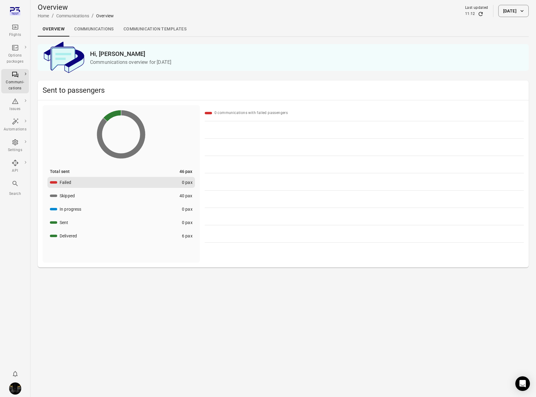
click at [170, 26] on link "Communication templates" at bounding box center [155, 29] width 73 height 15
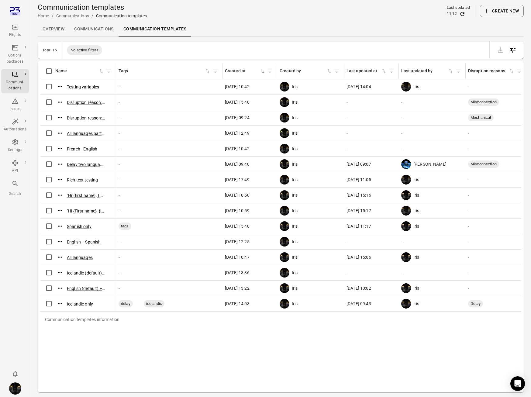
click at [408, 8] on button "Create new" at bounding box center [502, 11] width 44 height 12
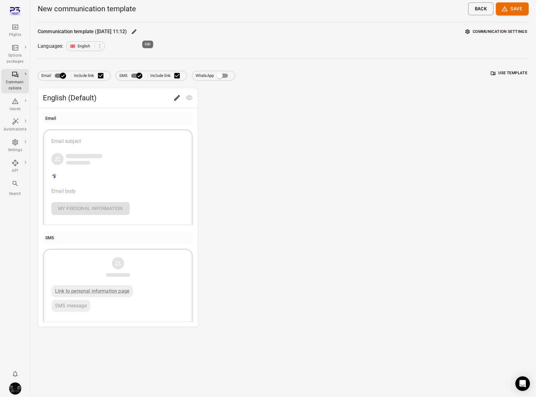
click at [136, 33] on icon "Edit" at bounding box center [134, 31] width 5 height 5
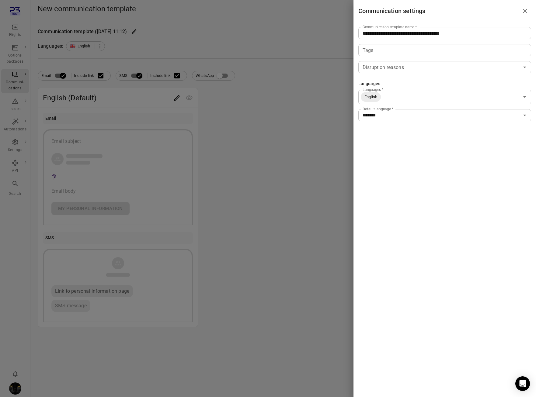
click at [374, 33] on input "**********" at bounding box center [444, 33] width 173 height 12
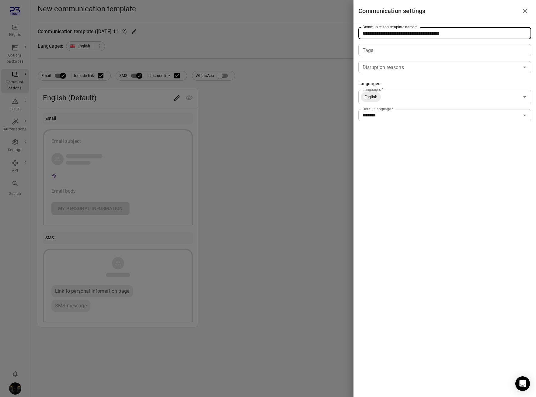
click at [374, 33] on input "**********" at bounding box center [444, 33] width 173 height 12
type input "*********"
click at [250, 120] on div at bounding box center [268, 198] width 536 height 397
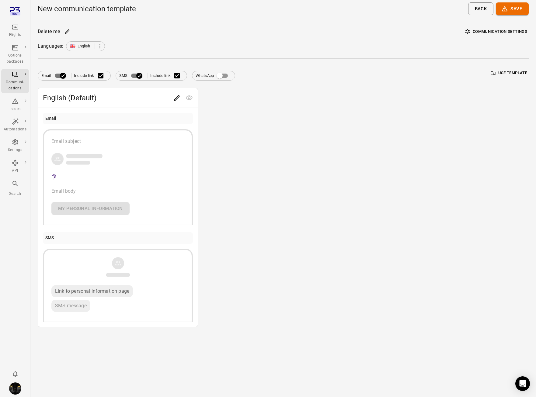
click at [176, 100] on icon "Edit" at bounding box center [176, 97] width 7 height 7
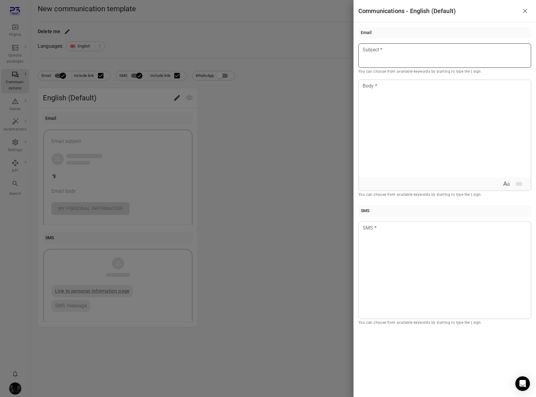
click at [408, 56] on div at bounding box center [444, 55] width 173 height 24
click at [408, 116] on div at bounding box center [444, 128] width 172 height 97
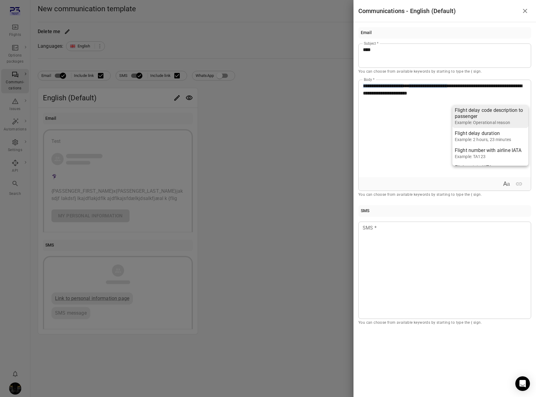
click at [408, 118] on div "Flight delay code description to passenger" at bounding box center [489, 113] width 71 height 12
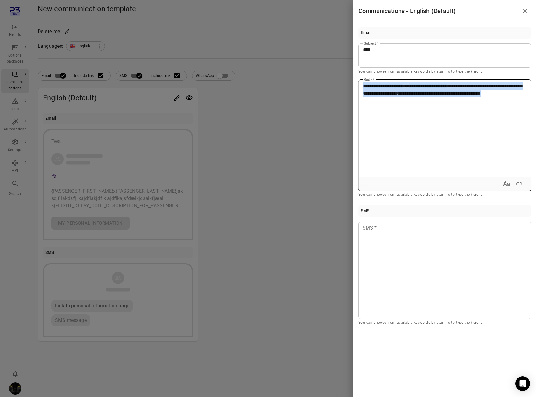
drag, startPoint x: 492, startPoint y: 102, endPoint x: 320, endPoint y: 74, distance: 173.9
click at [320, 74] on div "**********" at bounding box center [268, 198] width 536 height 397
click at [408, 182] on icon "Expand text format" at bounding box center [505, 183] width 7 height 7
click at [408, 183] on icon "Bold" at bounding box center [463, 183] width 3 height 4
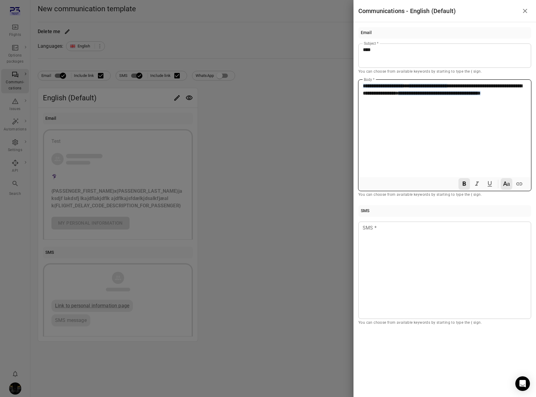
click at [408, 137] on div "**********" at bounding box center [444, 128] width 172 height 97
drag, startPoint x: 265, startPoint y: 110, endPoint x: 258, endPoint y: 112, distance: 7.1
click at [265, 110] on div at bounding box center [268, 198] width 536 height 397
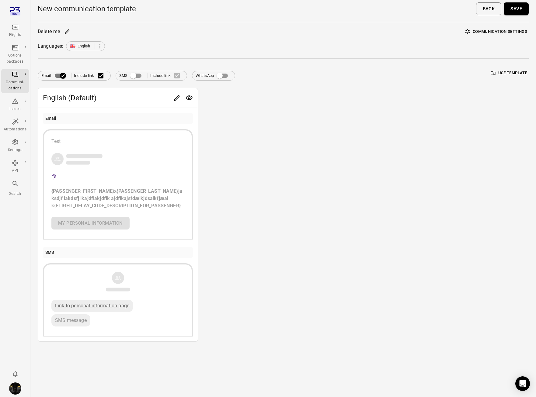
click at [408, 7] on button "Save" at bounding box center [515, 8] width 25 height 13
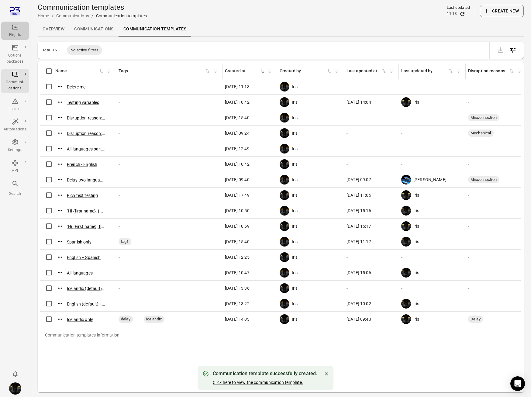
click at [16, 32] on div "Flights" at bounding box center [15, 35] width 23 height 6
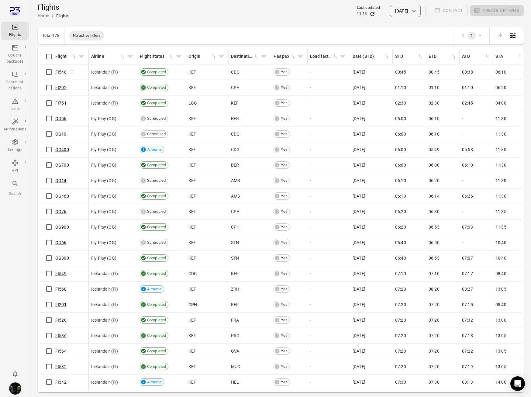
click at [58, 71] on link "FI548" at bounding box center [60, 72] width 11 height 5
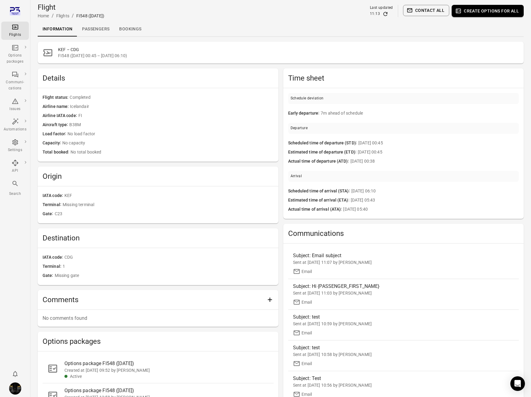
click at [92, 31] on link "Passengers" at bounding box center [95, 29] width 37 height 15
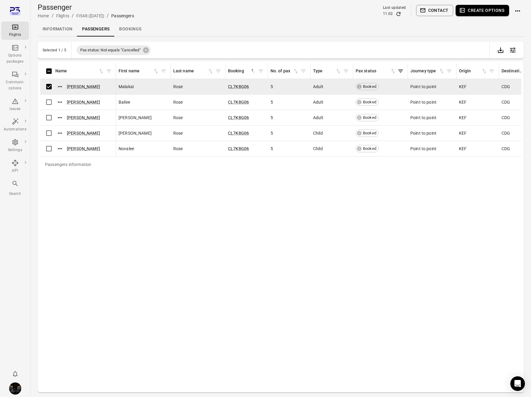
click at [408, 10] on button "Contact" at bounding box center [434, 10] width 37 height 11
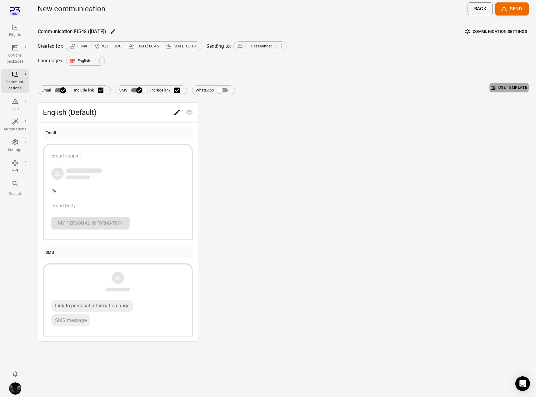
click at [408, 85] on button "Use template" at bounding box center [508, 87] width 39 height 9
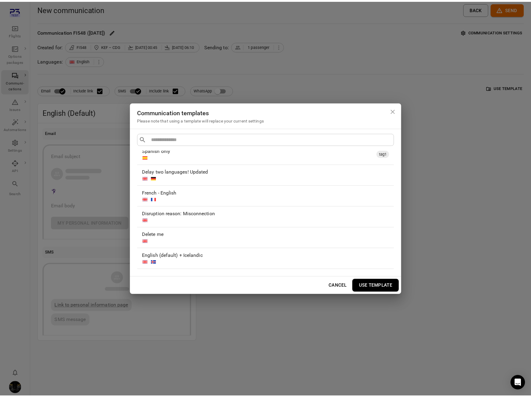
scroll to position [93, 0]
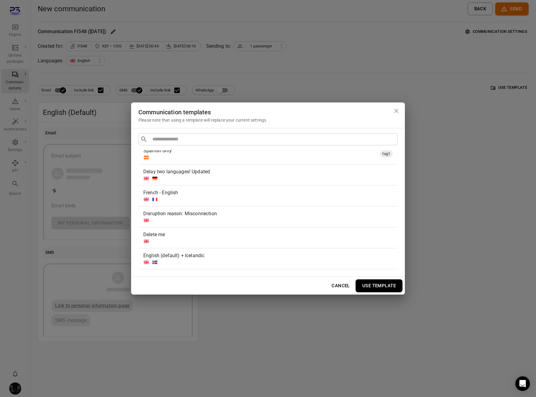
click at [219, 237] on div "Delete me" at bounding box center [266, 234] width 247 height 7
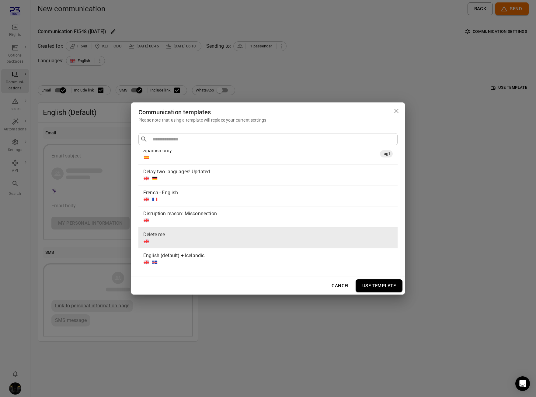
click at [373, 285] on button "Use template" at bounding box center [378, 285] width 47 height 13
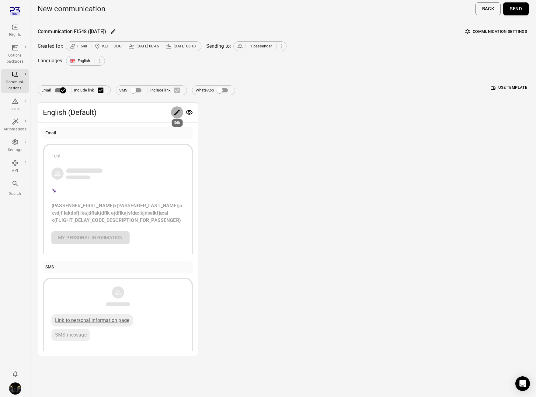
click at [180, 112] on icon "Edit" at bounding box center [176, 112] width 7 height 7
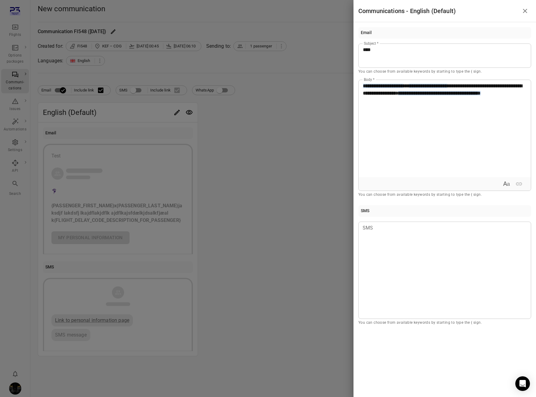
click at [301, 199] on div at bounding box center [268, 198] width 536 height 397
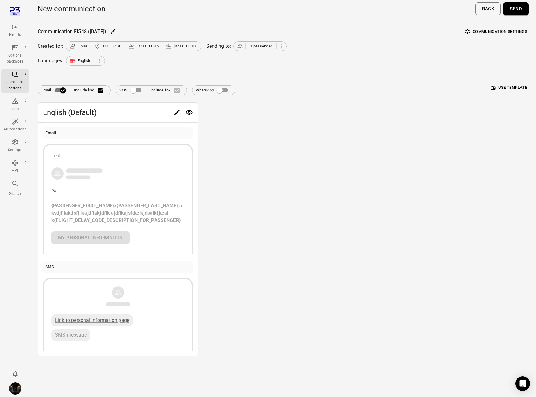
click at [408, 6] on button "Send" at bounding box center [516, 8] width 26 height 13
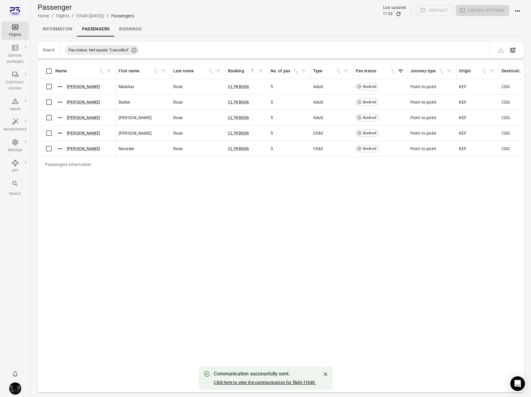
click at [250, 383] on link "Click here to view the communication for flight FI548." at bounding box center [265, 382] width 102 height 5
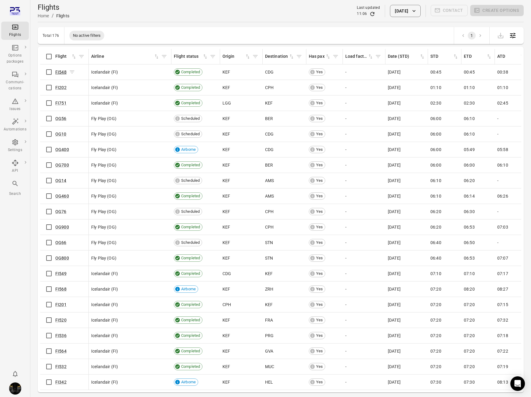
click at [61, 72] on link "FI548" at bounding box center [60, 72] width 11 height 5
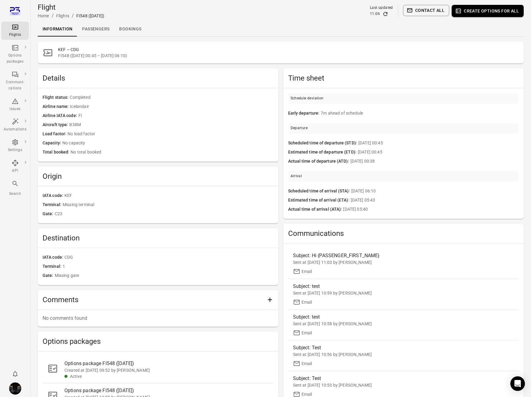
click at [97, 27] on link "Passengers" at bounding box center [95, 29] width 37 height 15
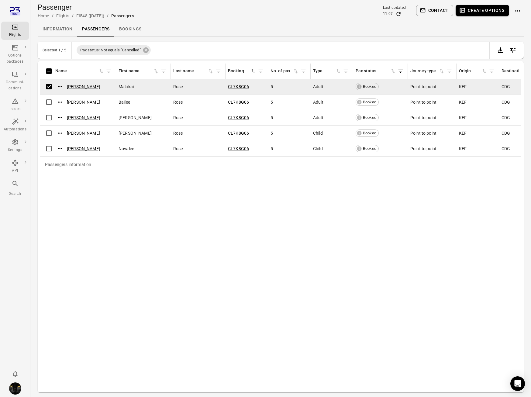
click at [433, 12] on button "Contact" at bounding box center [434, 10] width 37 height 11
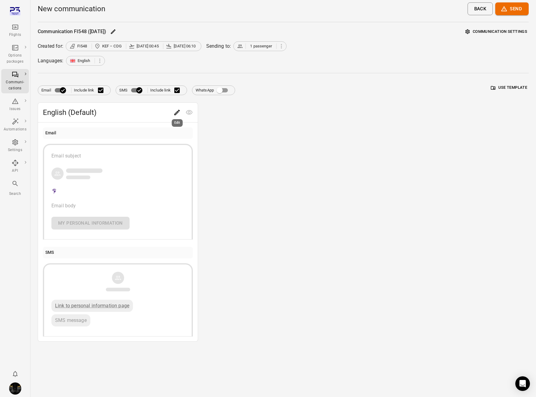
click at [180, 113] on icon "Edit" at bounding box center [176, 112] width 7 height 7
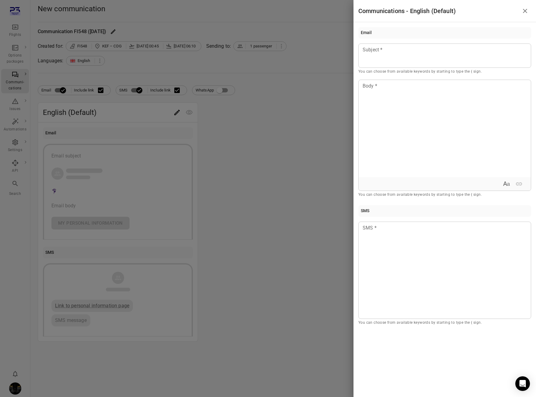
click at [310, 118] on div at bounding box center [268, 198] width 536 height 397
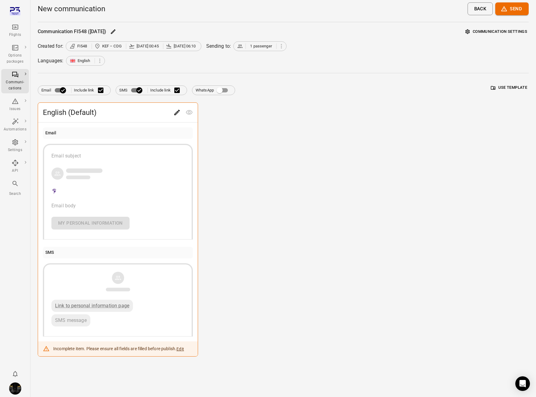
click at [506, 87] on button "Use template" at bounding box center [508, 87] width 39 height 9
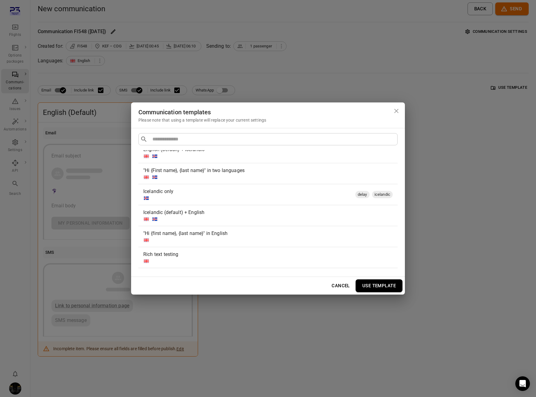
scroll to position [198, 0]
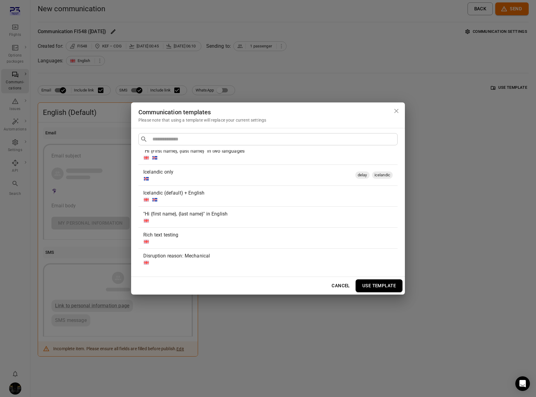
click at [207, 232] on div "Rich text testing" at bounding box center [266, 234] width 247 height 7
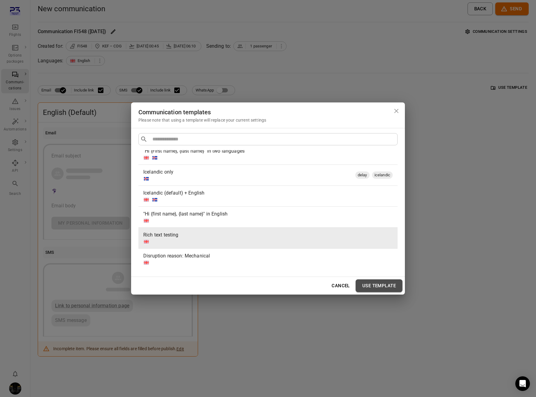
click at [384, 289] on button "Use template" at bounding box center [378, 285] width 47 height 13
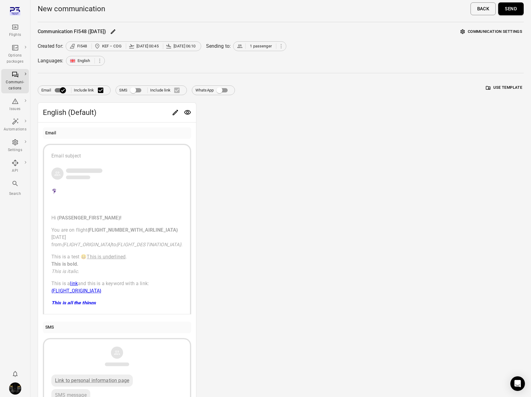
click at [176, 113] on icon "Edit" at bounding box center [175, 112] width 7 height 7
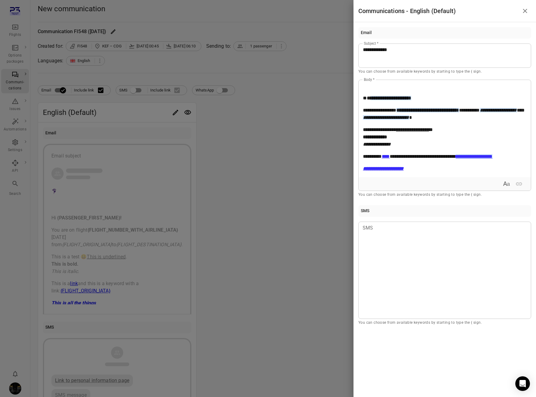
click at [423, 86] on p at bounding box center [445, 85] width 164 height 7
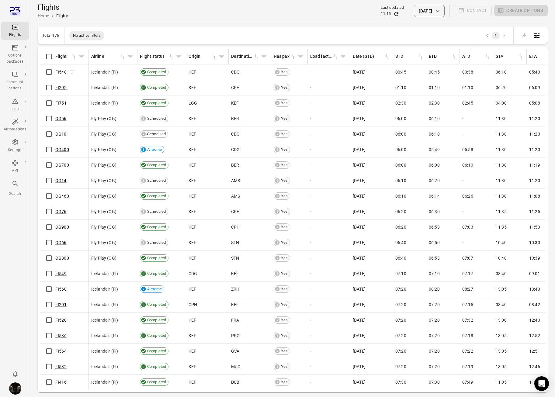
click at [57, 73] on link "FI548" at bounding box center [60, 72] width 11 height 5
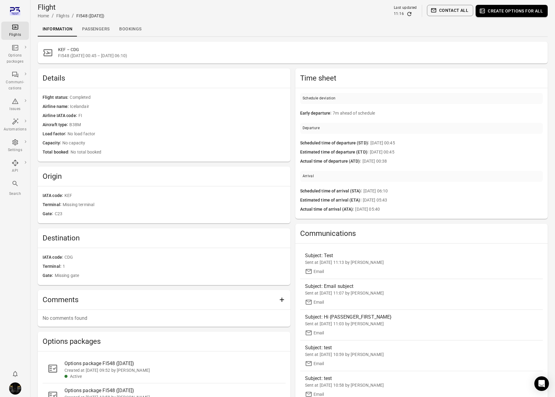
click at [98, 32] on link "Passengers" at bounding box center [95, 29] width 37 height 15
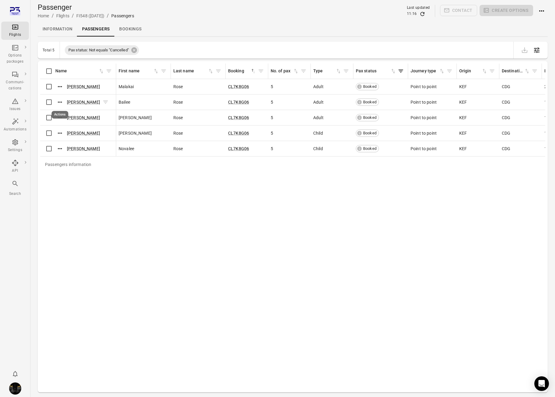
click at [60, 102] on icon "Actions" at bounding box center [60, 102] width 6 height 6
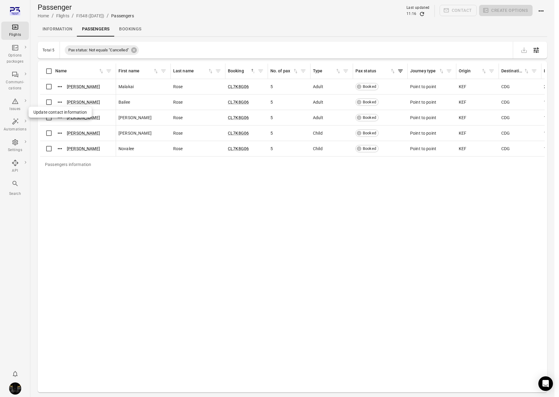
click at [65, 113] on span "Update contact information" at bounding box center [59, 112] width 53 height 6
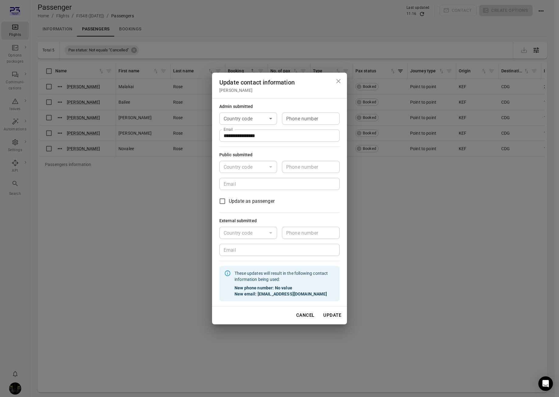
click at [340, 80] on icon "Close dialog" at bounding box center [338, 81] width 4 height 4
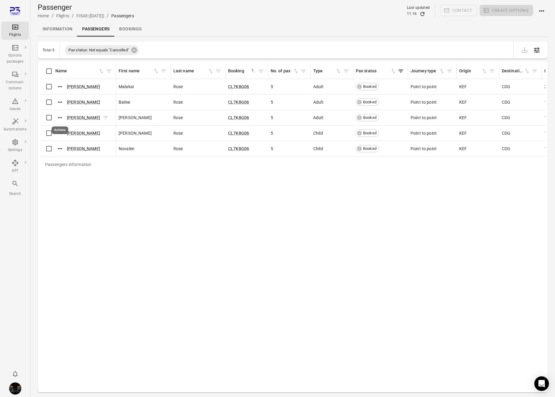
click at [57, 117] on icon "Actions" at bounding box center [60, 118] width 6 height 6
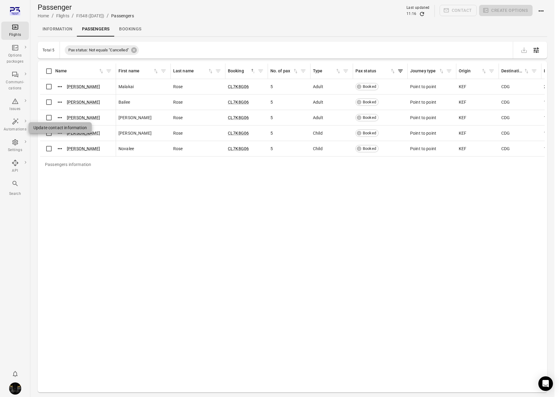
click at [64, 128] on span "Update contact information" at bounding box center [59, 128] width 53 height 6
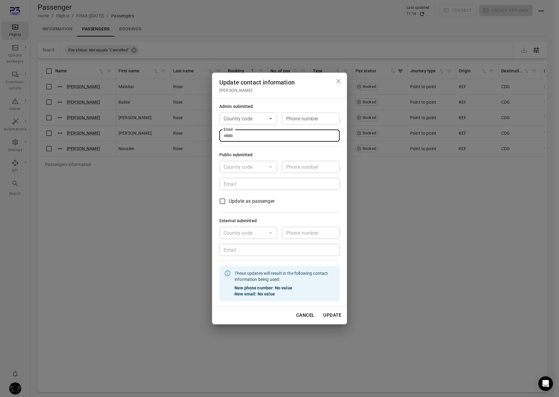
click at [233, 135] on input "Email" at bounding box center [279, 135] width 120 height 12
paste input "**********"
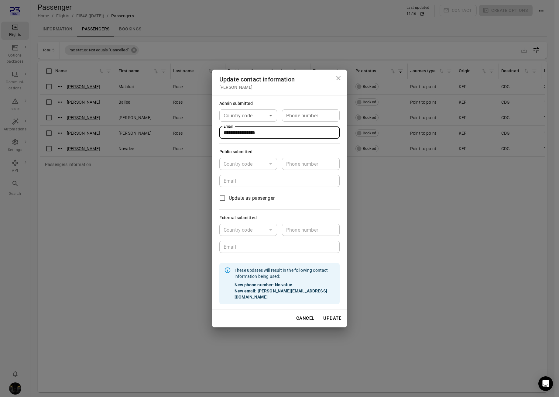
type input "**********"
click at [336, 314] on button "Update" at bounding box center [332, 318] width 25 height 13
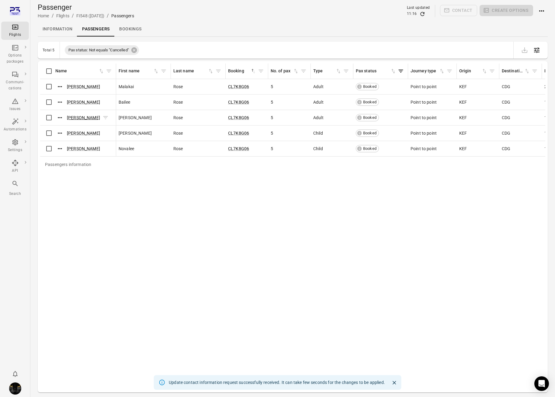
click at [71, 118] on link "[PERSON_NAME]" at bounding box center [83, 117] width 33 height 5
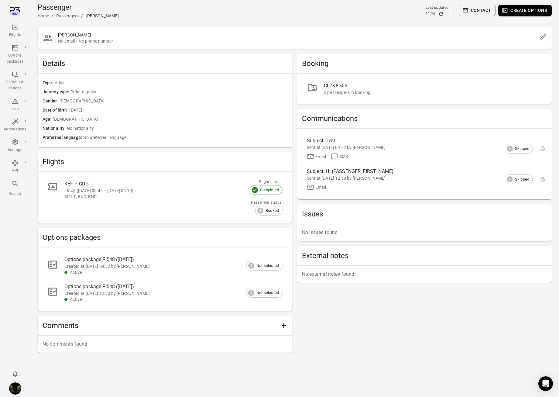
click at [470, 11] on button "Contact" at bounding box center [477, 10] width 37 height 11
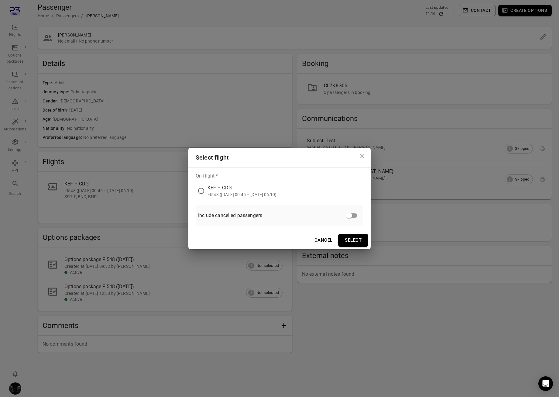
click at [222, 191] on div "KEF – CDG" at bounding box center [242, 187] width 69 height 7
click at [353, 240] on button "Select" at bounding box center [353, 240] width 30 height 13
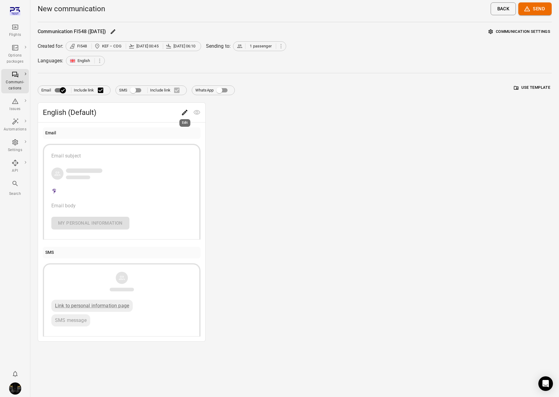
click at [182, 113] on icon "Edit" at bounding box center [184, 112] width 7 height 7
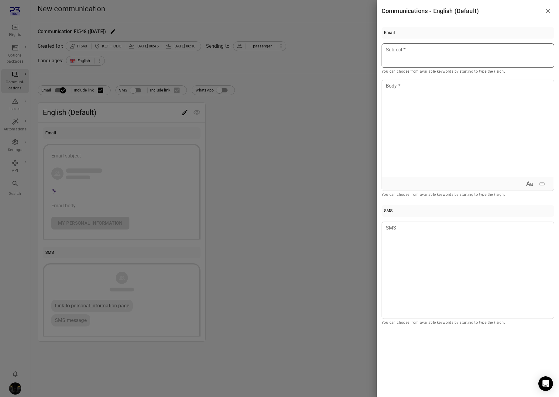
click at [426, 47] on p at bounding box center [468, 49] width 164 height 7
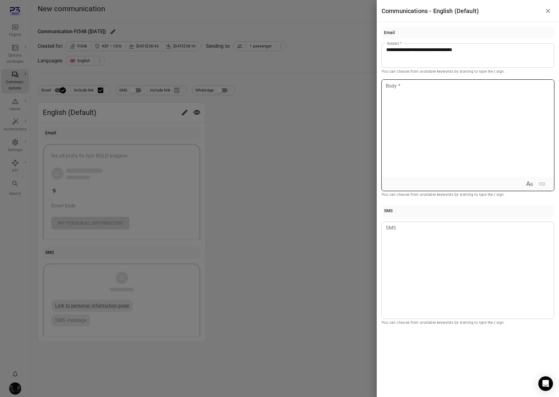
click at [422, 85] on p at bounding box center [468, 85] width 164 height 7
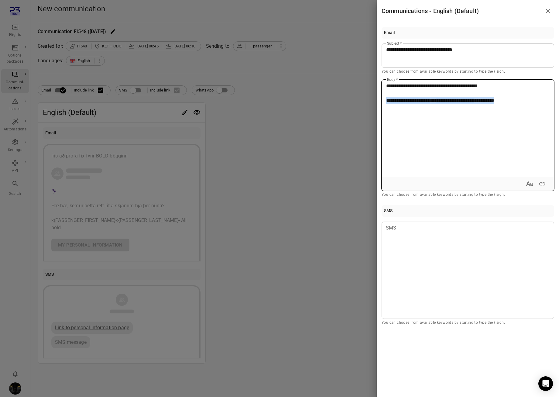
drag, startPoint x: 542, startPoint y: 101, endPoint x: 383, endPoint y: 98, distance: 158.4
click at [383, 98] on div "**********" at bounding box center [468, 128] width 172 height 97
click at [530, 183] on icon "Expand text format" at bounding box center [529, 183] width 7 height 7
click at [491, 182] on icon "Bold" at bounding box center [487, 183] width 7 height 7
click at [460, 125] on div "**********" at bounding box center [468, 128] width 172 height 97
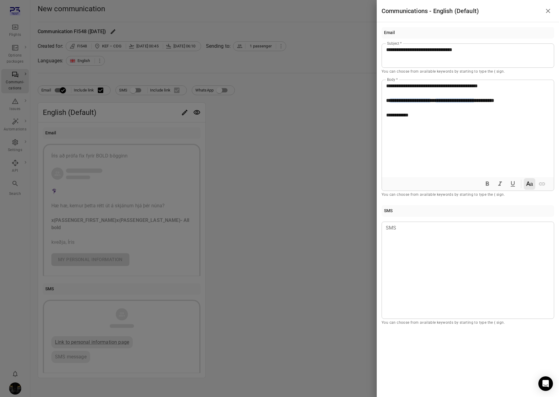
click at [321, 198] on div at bounding box center [279, 198] width 559 height 397
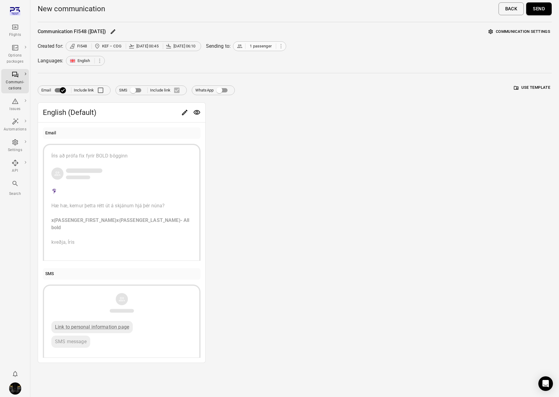
click at [258, 44] on span "1 passenger" at bounding box center [261, 46] width 22 height 6
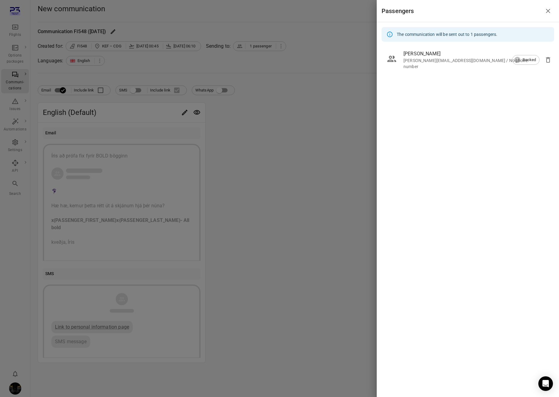
click at [332, 136] on div at bounding box center [279, 198] width 559 height 397
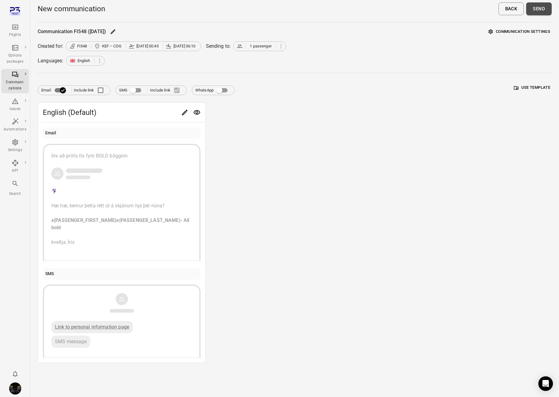
click at [538, 11] on button "Send" at bounding box center [539, 8] width 26 height 13
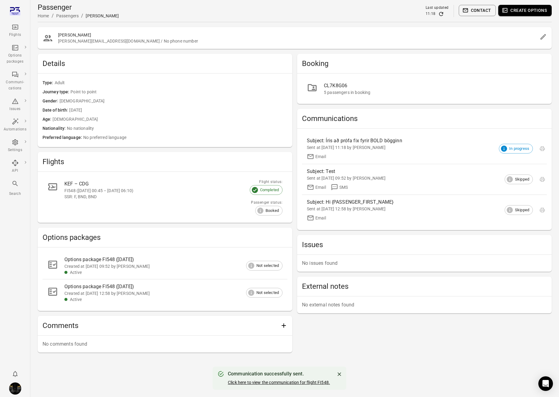
click at [277, 381] on link "Click here to view the communication for flight FI548." at bounding box center [279, 382] width 102 height 5
